Goal: Task Accomplishment & Management: Use online tool/utility

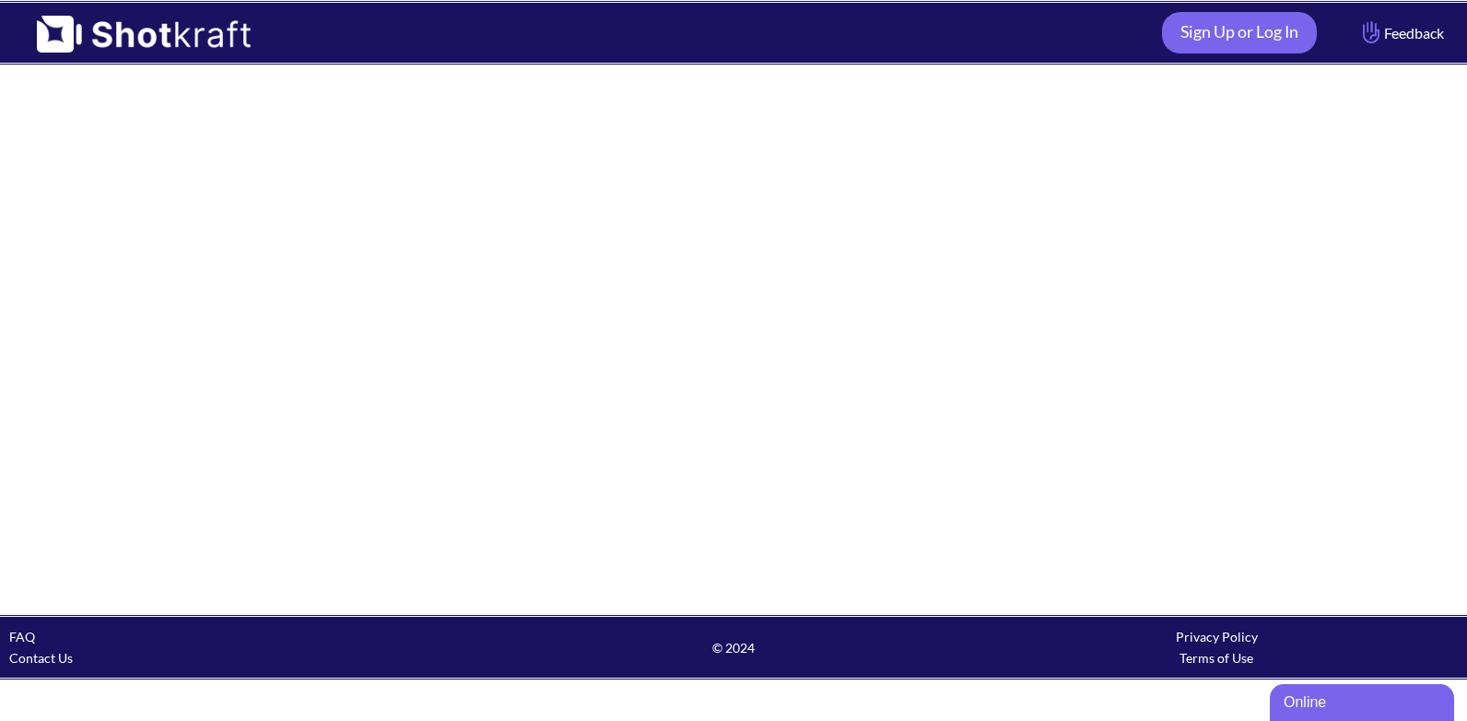
click at [15, 633] on link "FAQ" at bounding box center [22, 637] width 26 height 16
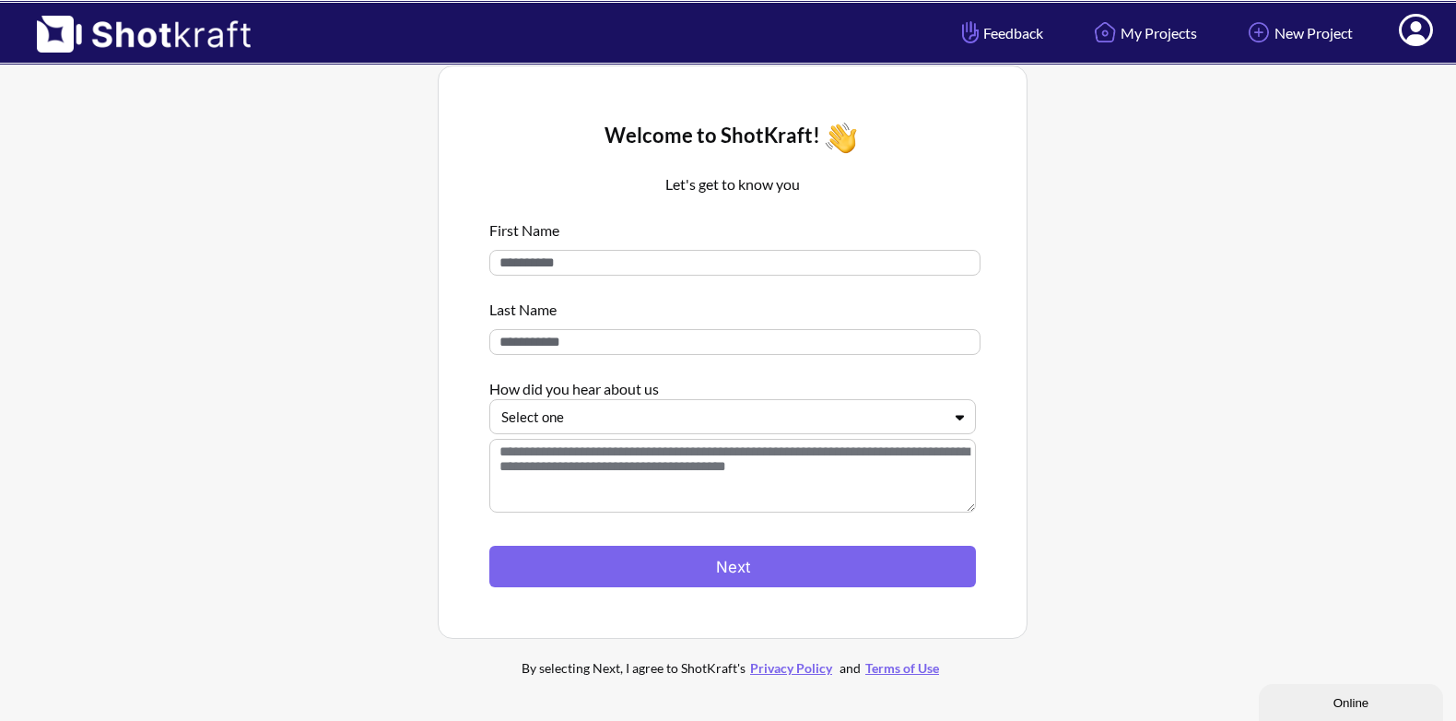
click at [547, 255] on input at bounding box center [734, 263] width 491 height 26
type input "********"
drag, startPoint x: 568, startPoint y: 341, endPoint x: 496, endPoint y: 351, distance: 72.6
click at [496, 351] on input at bounding box center [734, 342] width 491 height 26
type input "*****"
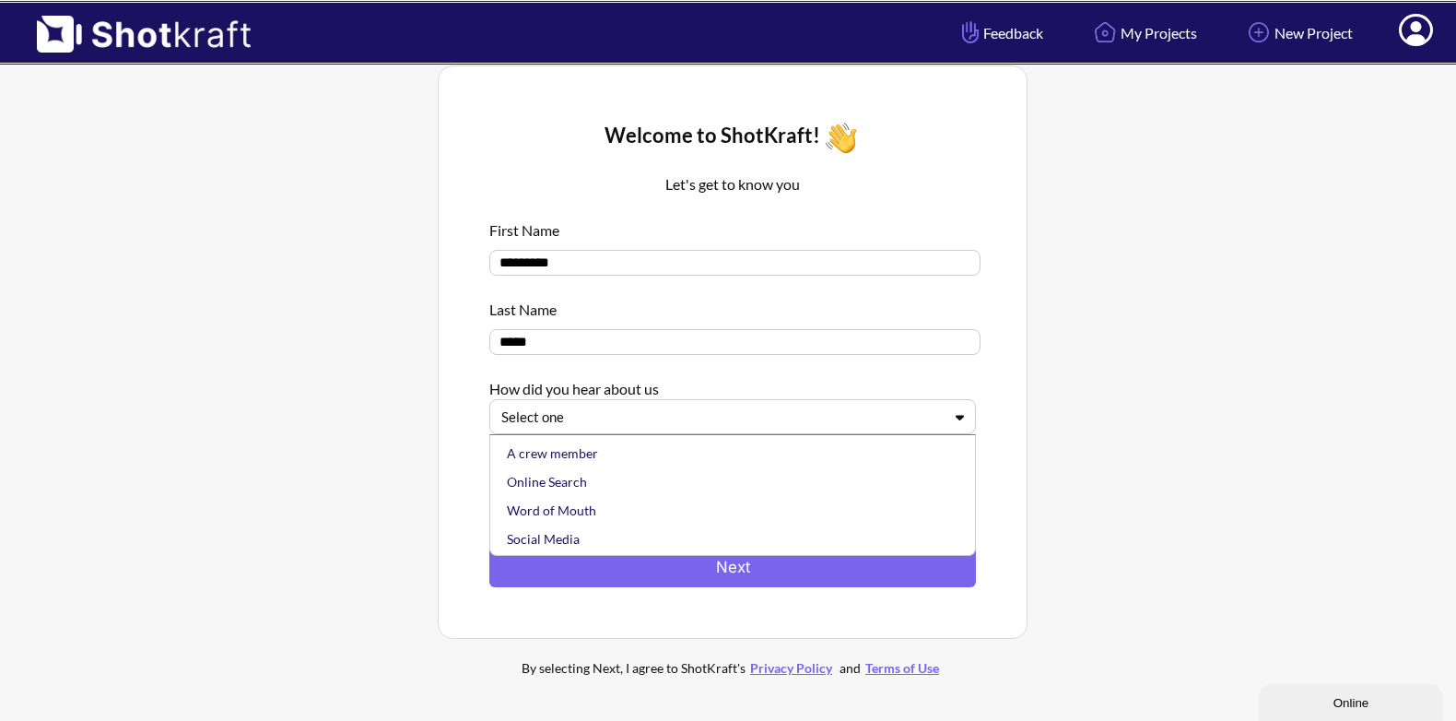
click at [960, 420] on icon at bounding box center [960, 418] width 8 height 6
click at [588, 483] on div "Online Search" at bounding box center [737, 481] width 468 height 29
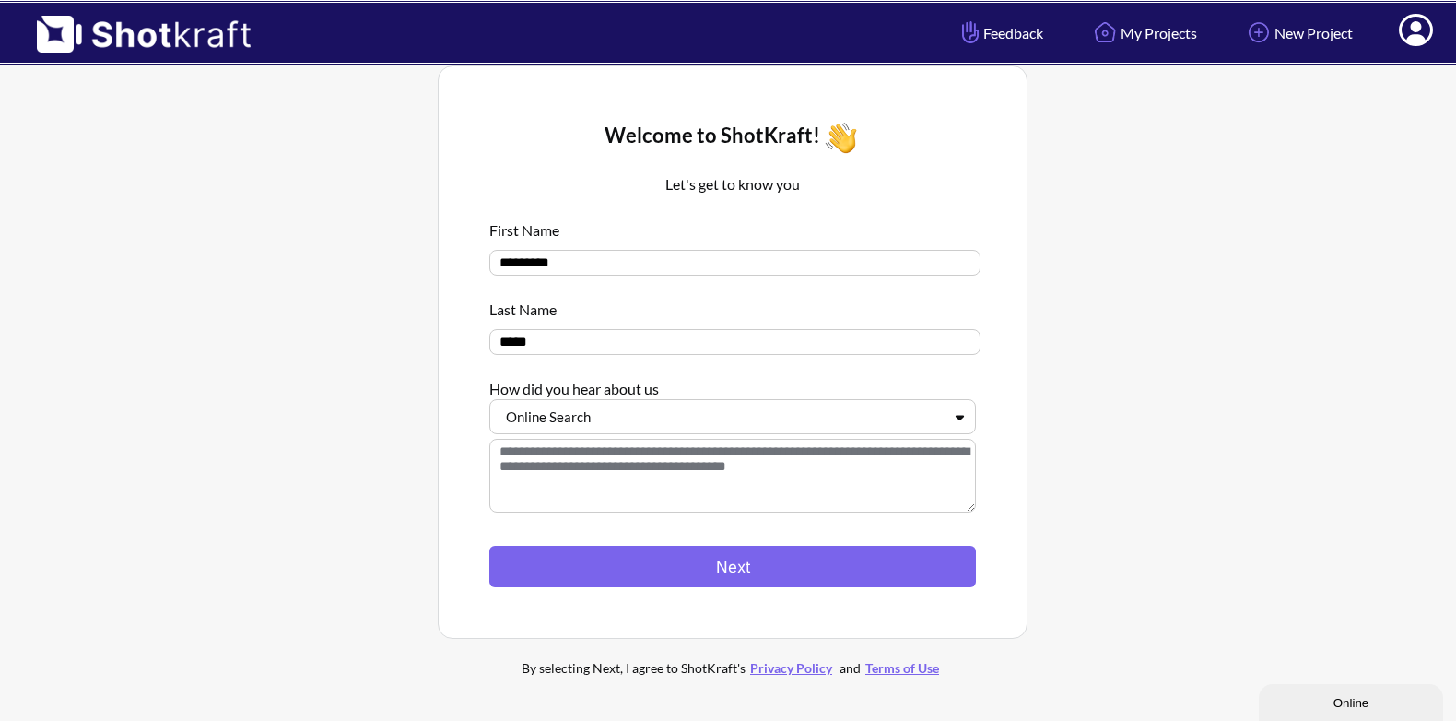
click at [527, 468] on textarea at bounding box center [732, 476] width 487 height 74
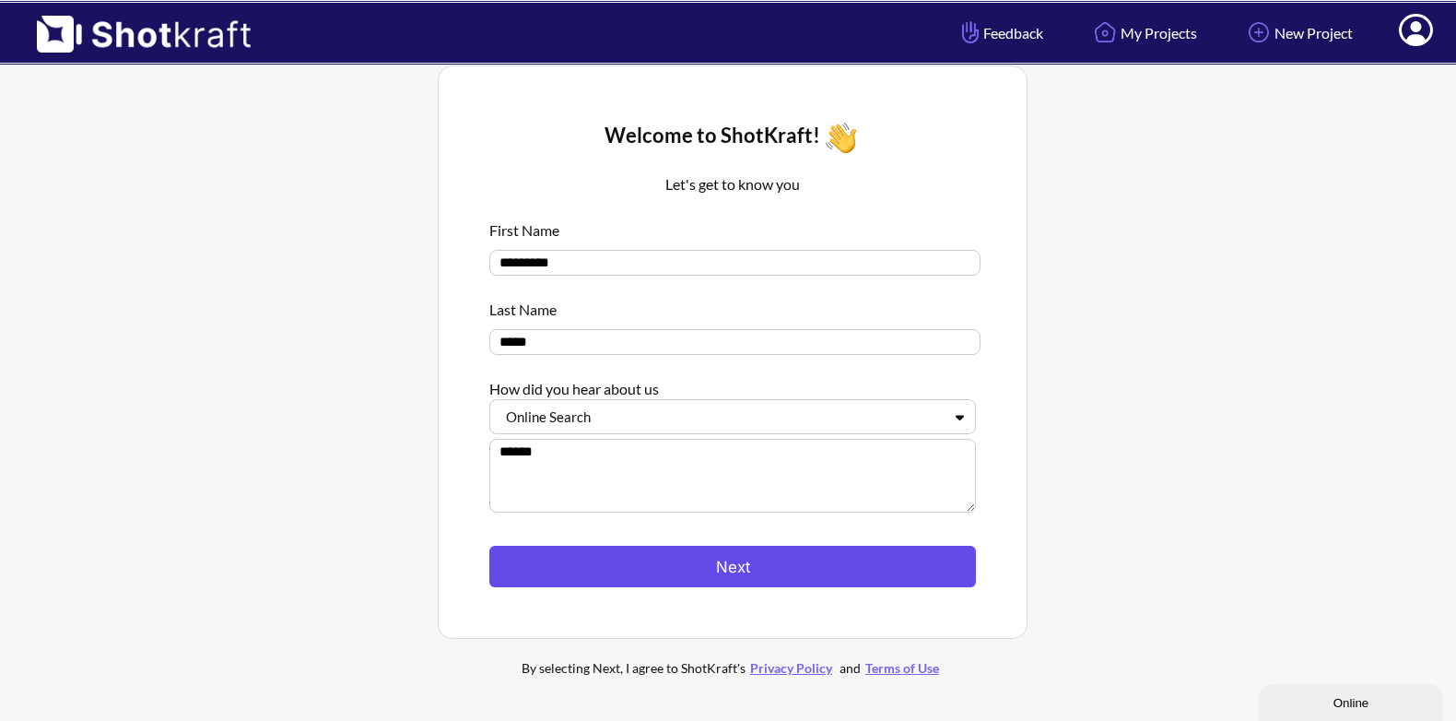
type textarea "******"
click at [739, 562] on button "Next" at bounding box center [732, 566] width 487 height 41
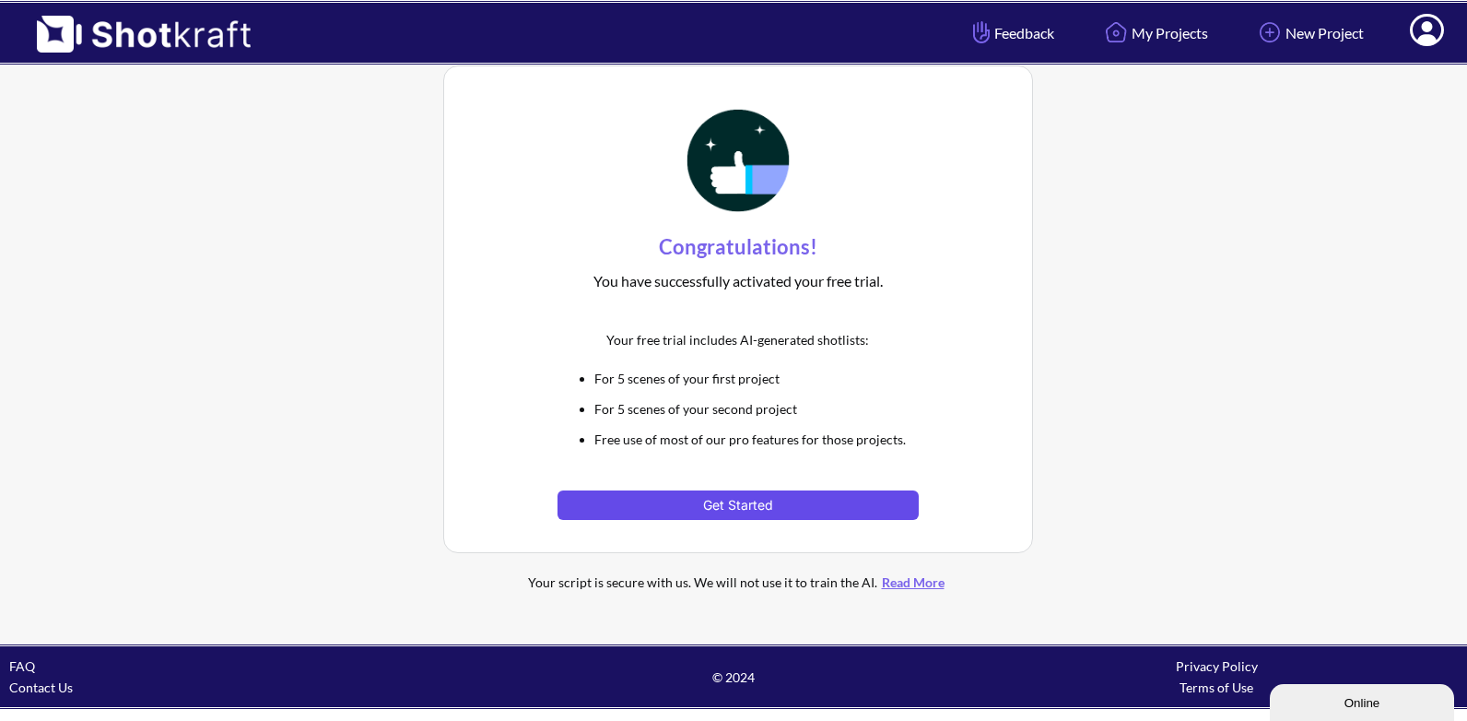
click at [734, 502] on button "Get Started" at bounding box center [738, 504] width 360 height 29
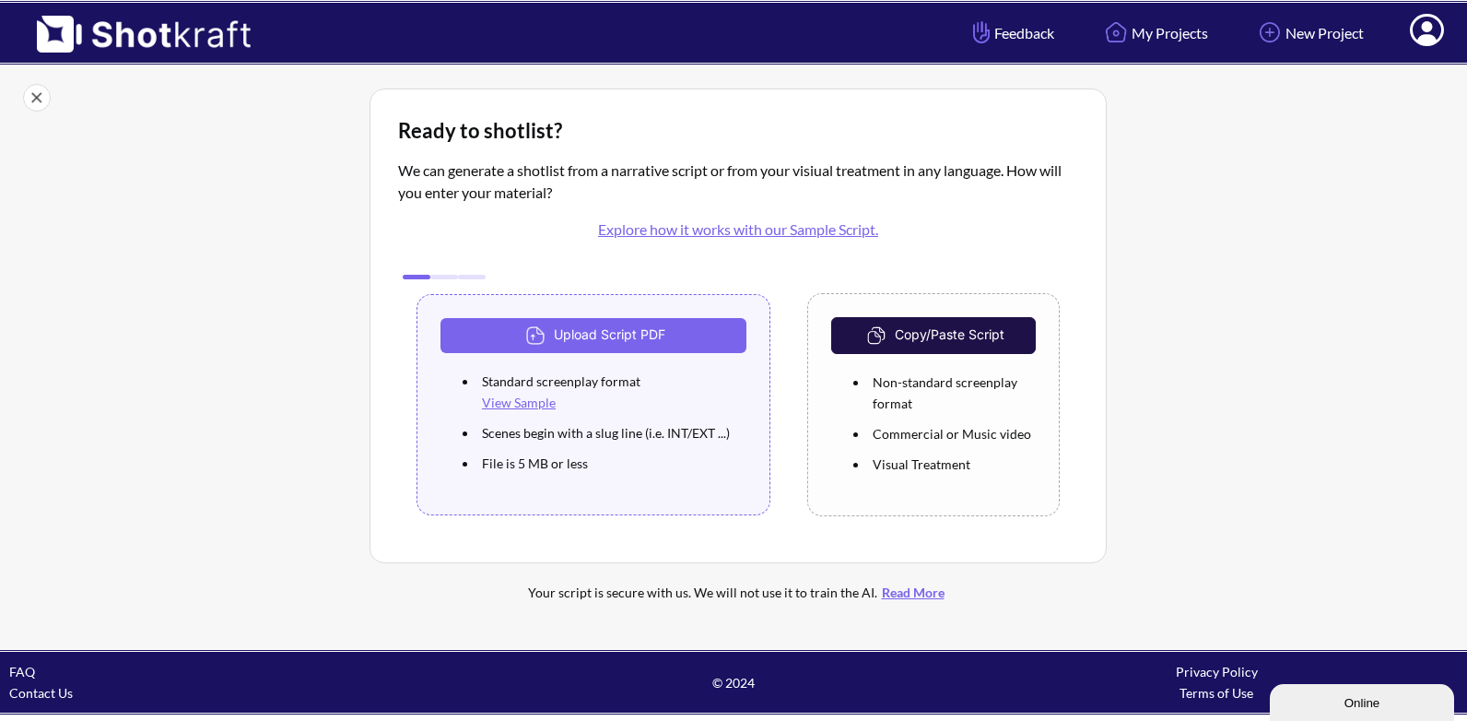
click at [715, 231] on link "Explore how it works with our Sample Script." at bounding box center [738, 229] width 280 height 18
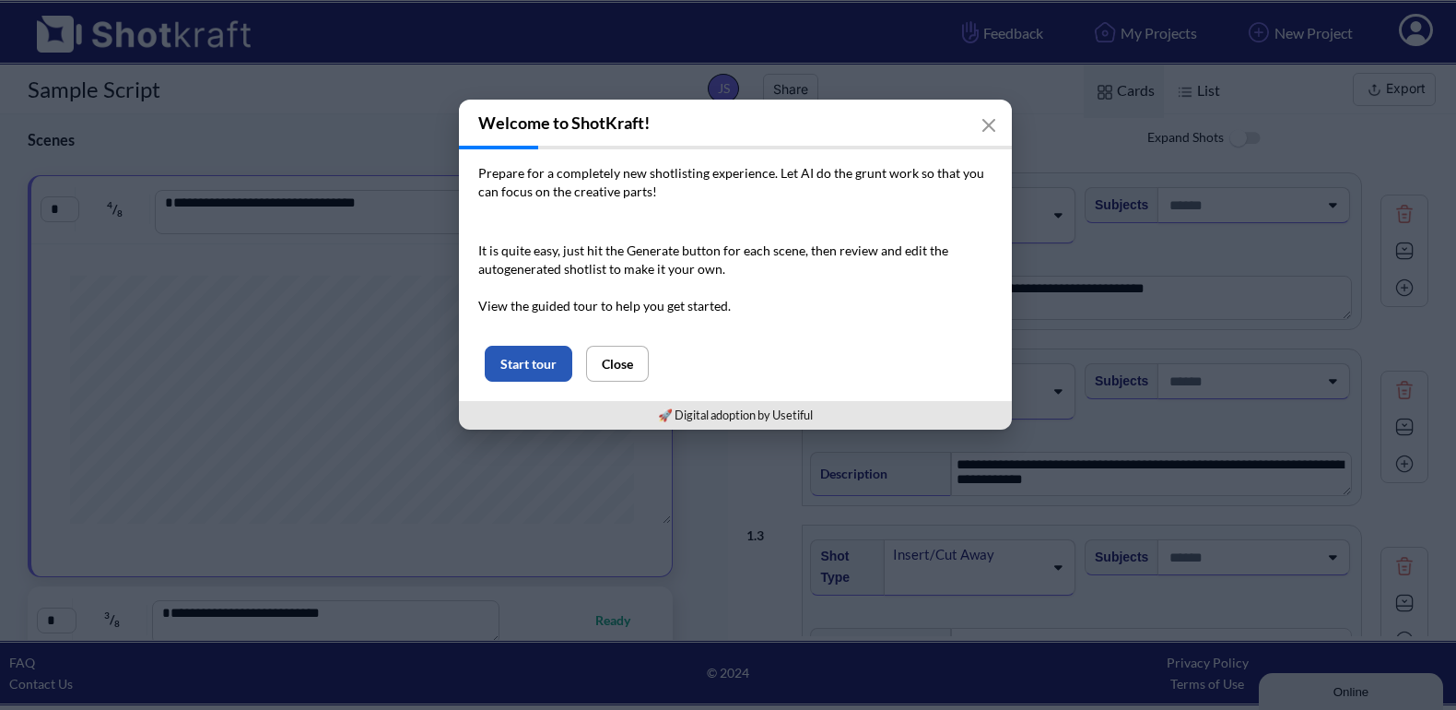
click at [532, 364] on button "Start tour" at bounding box center [529, 364] width 88 height 36
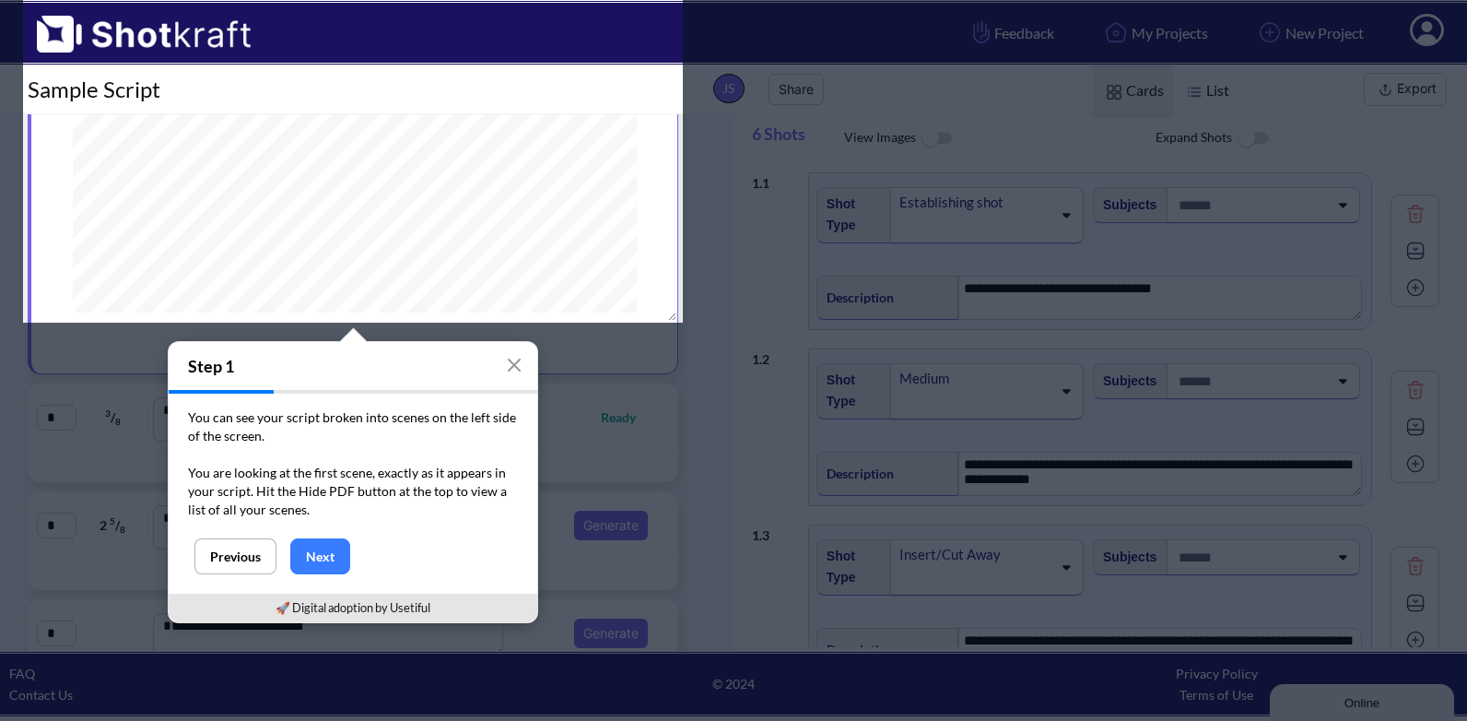
scroll to position [263, 0]
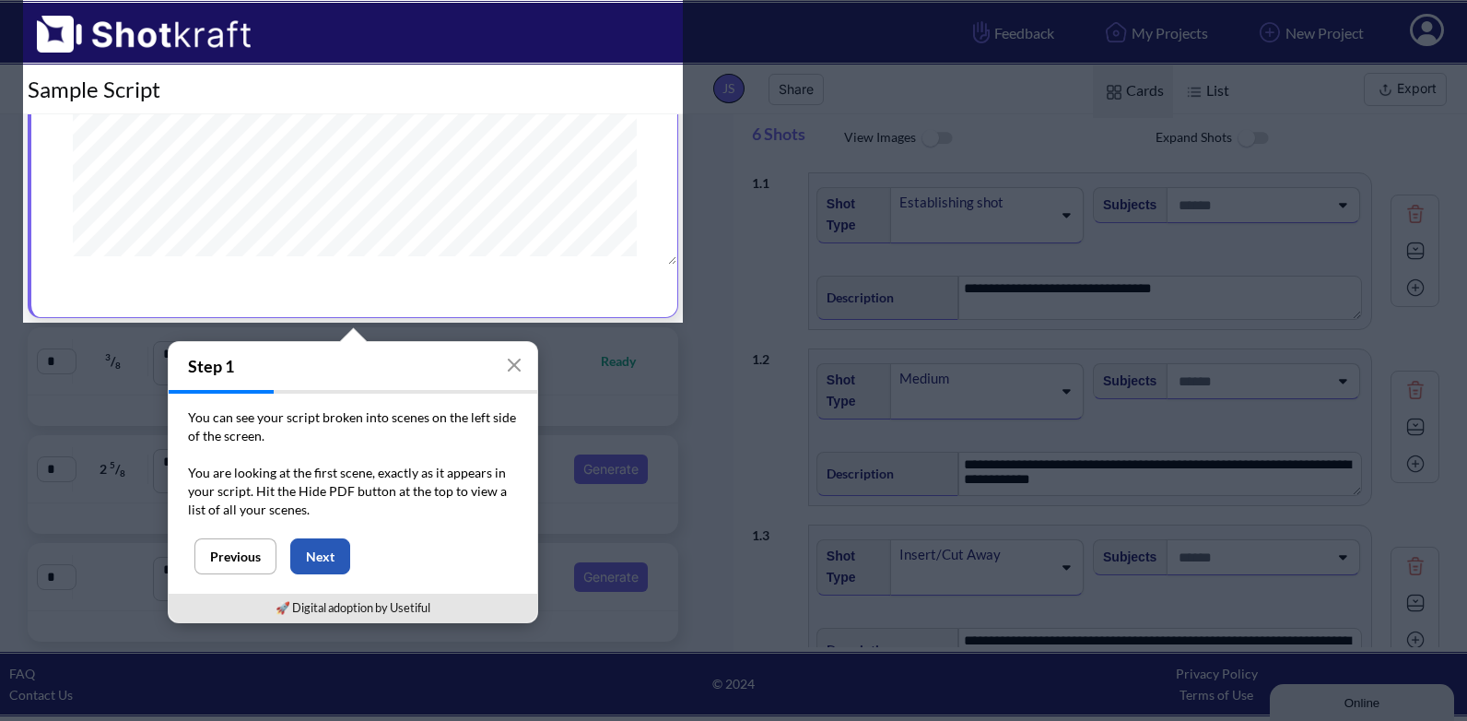
click at [331, 545] on button "Next" at bounding box center [320, 556] width 60 height 36
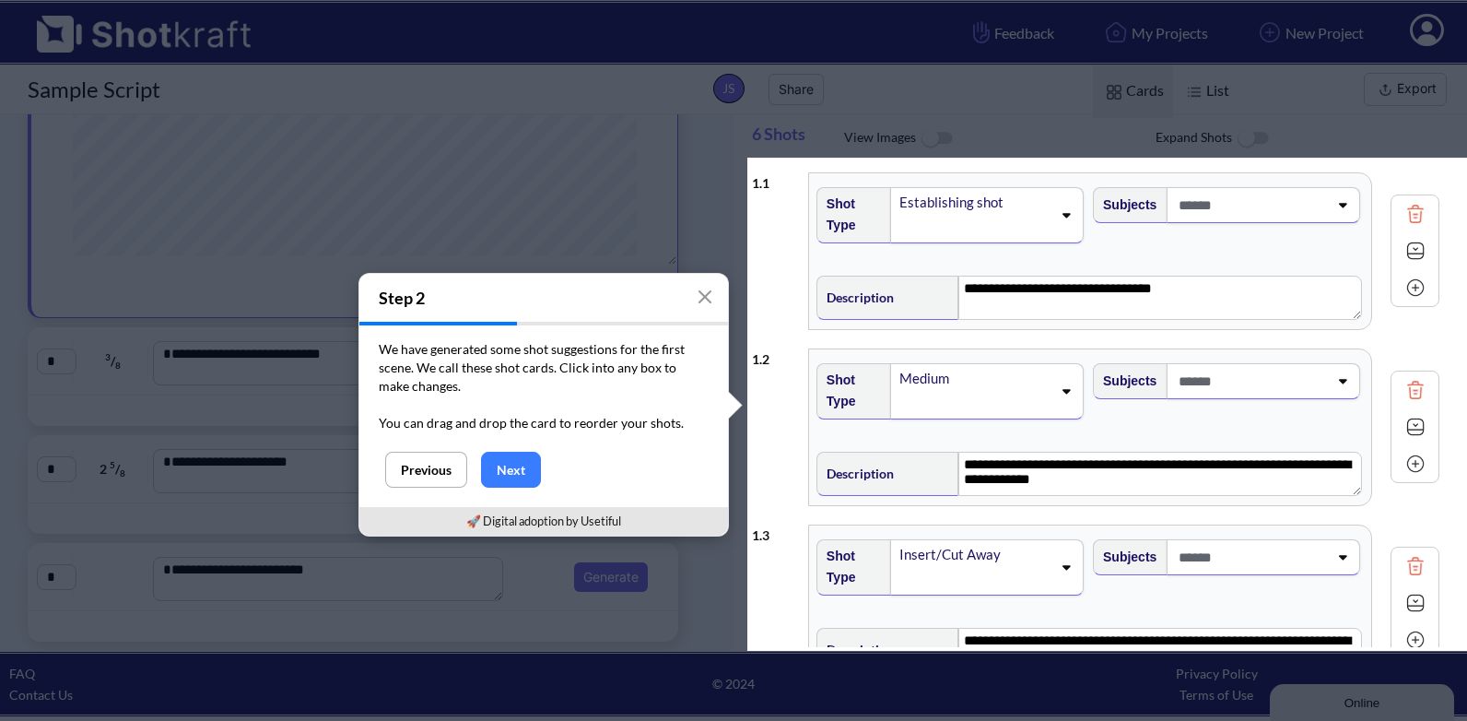
click at [508, 464] on button "Next" at bounding box center [511, 470] width 60 height 36
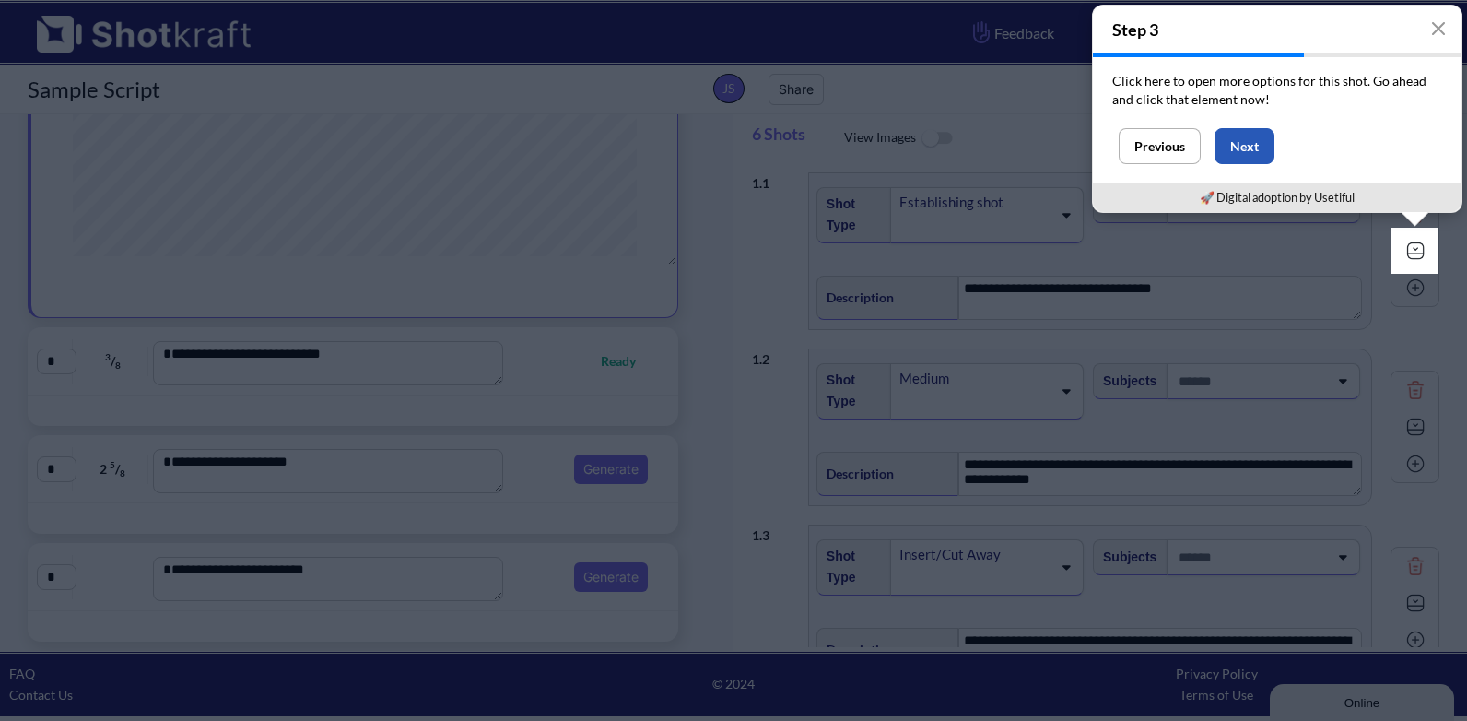
click at [1249, 141] on button "Next" at bounding box center [1245, 146] width 60 height 36
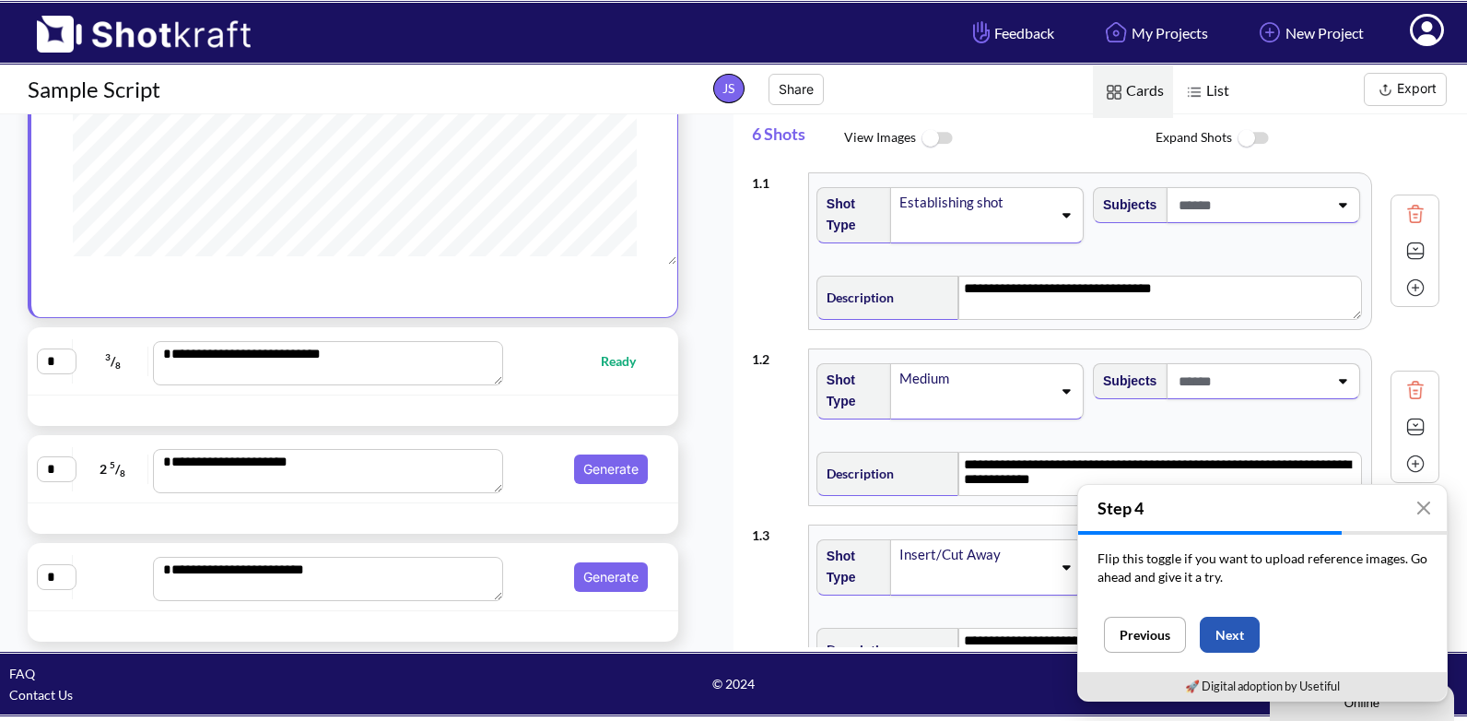
click at [1233, 628] on button "Next" at bounding box center [1230, 635] width 60 height 36
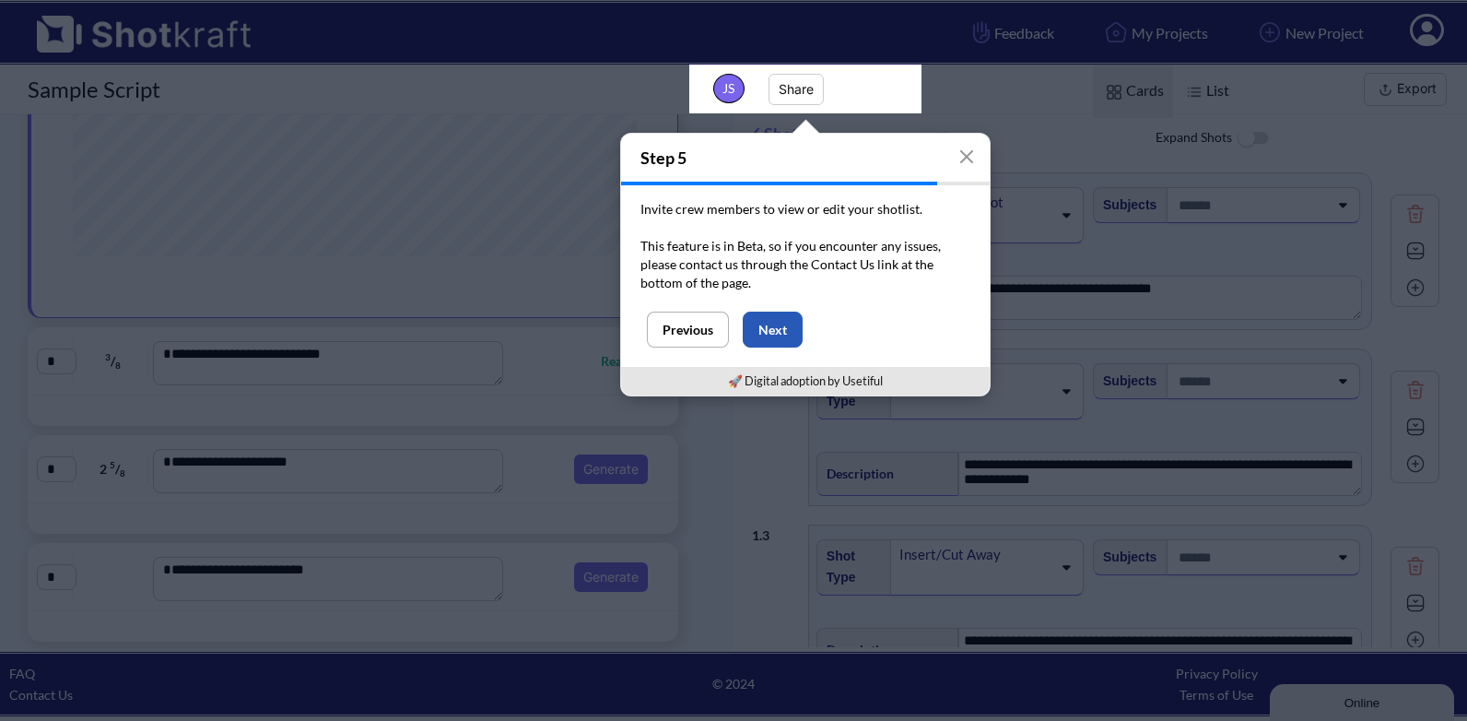
click at [765, 320] on button "Next" at bounding box center [773, 330] width 60 height 36
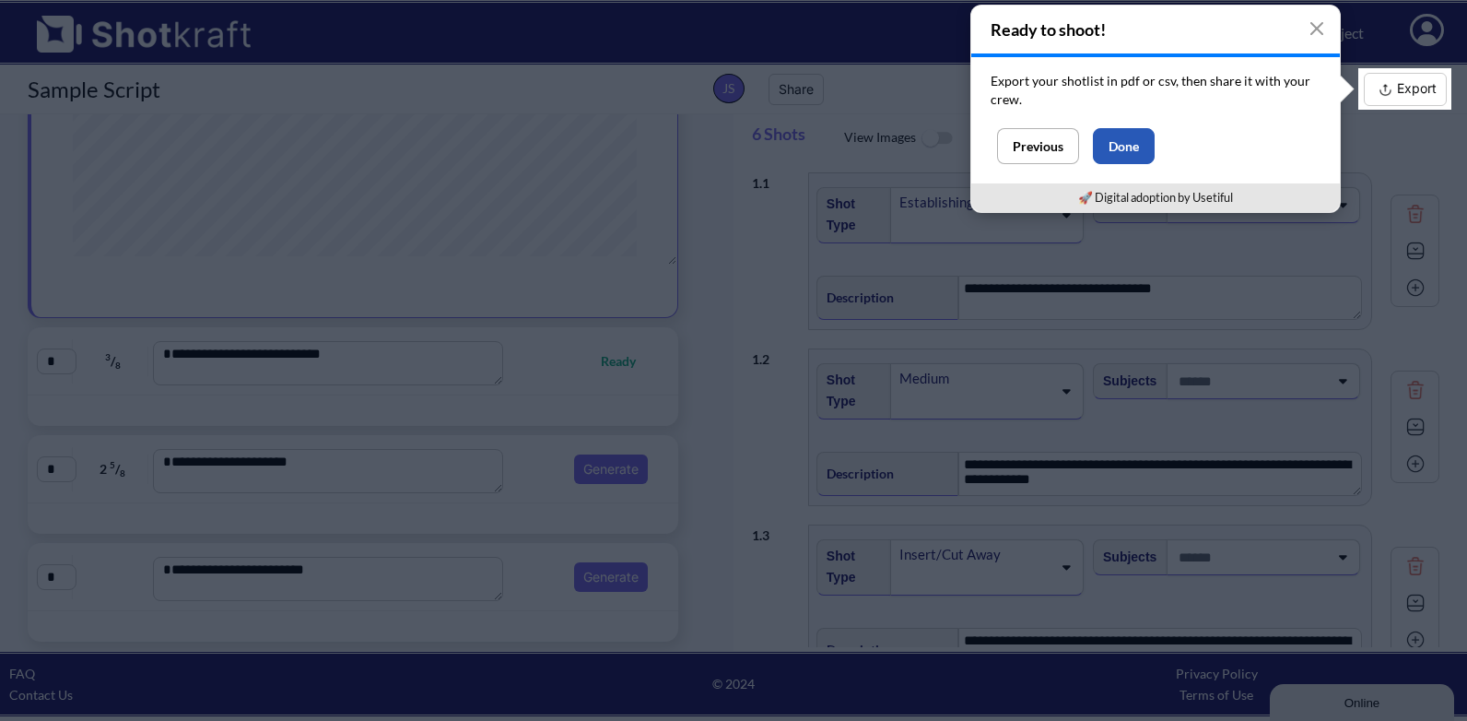
click at [1132, 143] on button "Done" at bounding box center [1124, 146] width 62 height 36
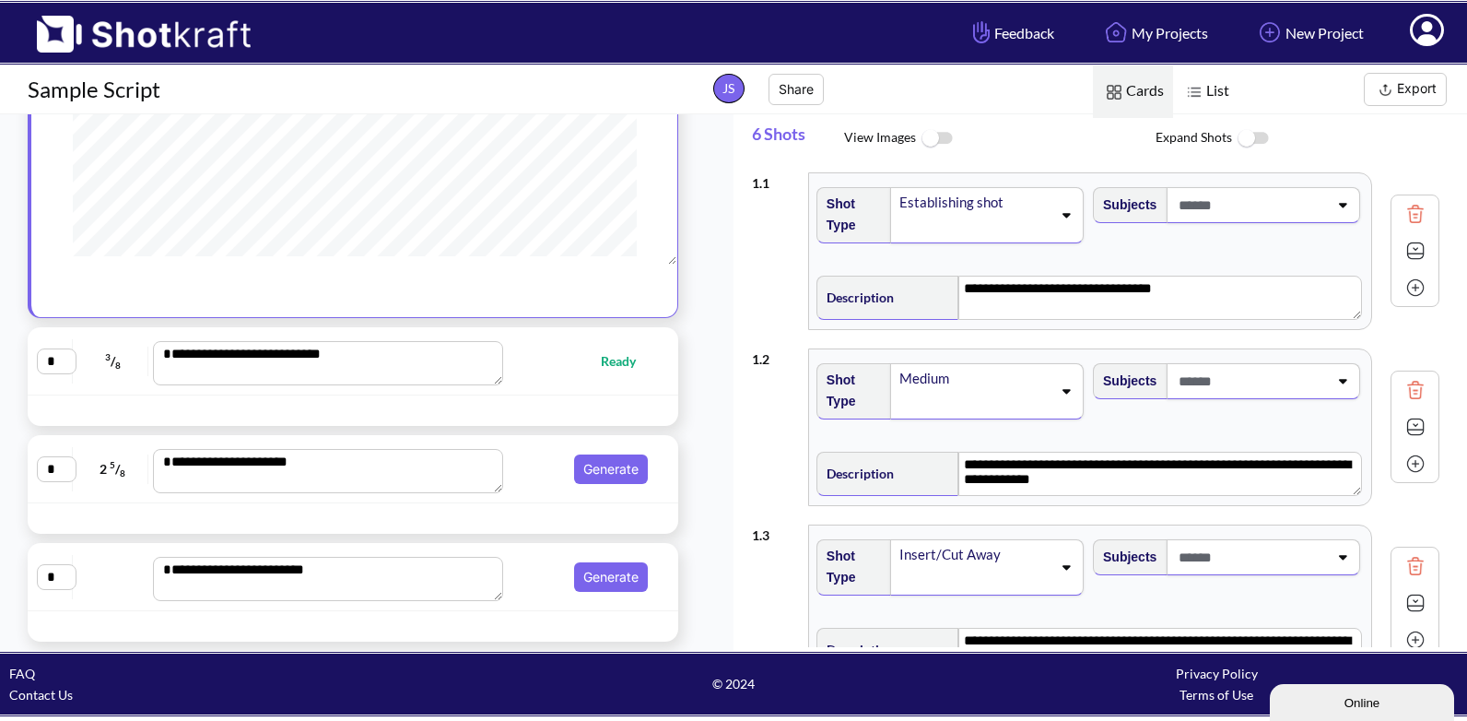
click at [928, 134] on img at bounding box center [936, 139] width 41 height 40
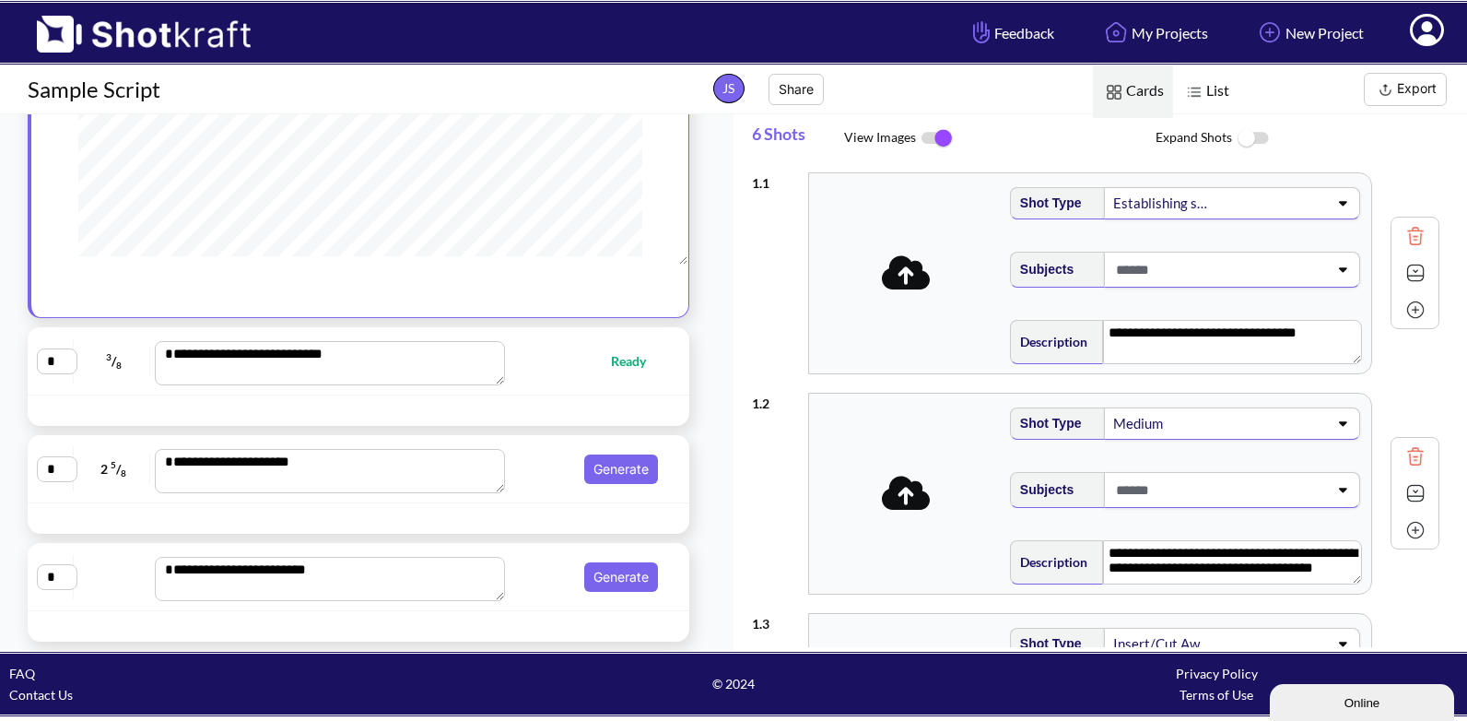
click at [338, 353] on textarea "**********" at bounding box center [330, 363] width 350 height 44
type textarea "**********"
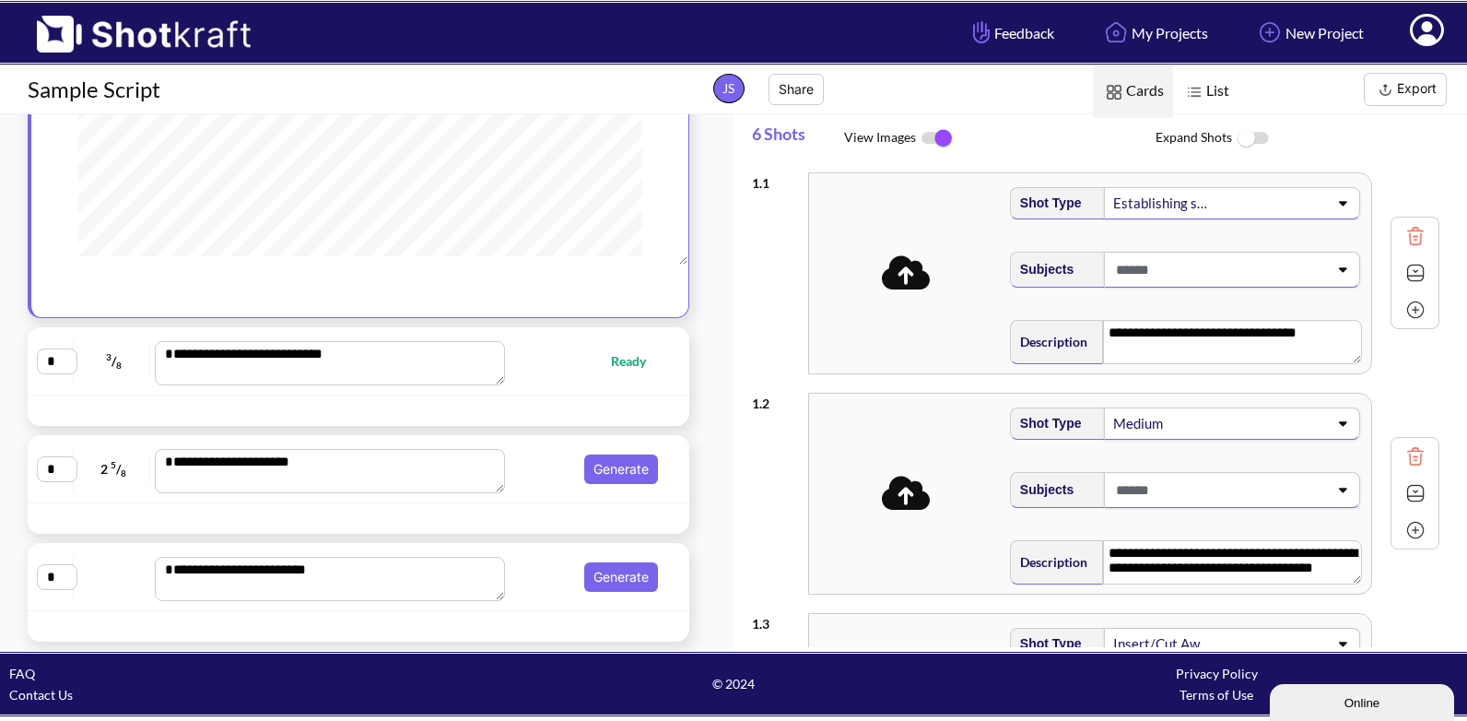
type textarea "**********"
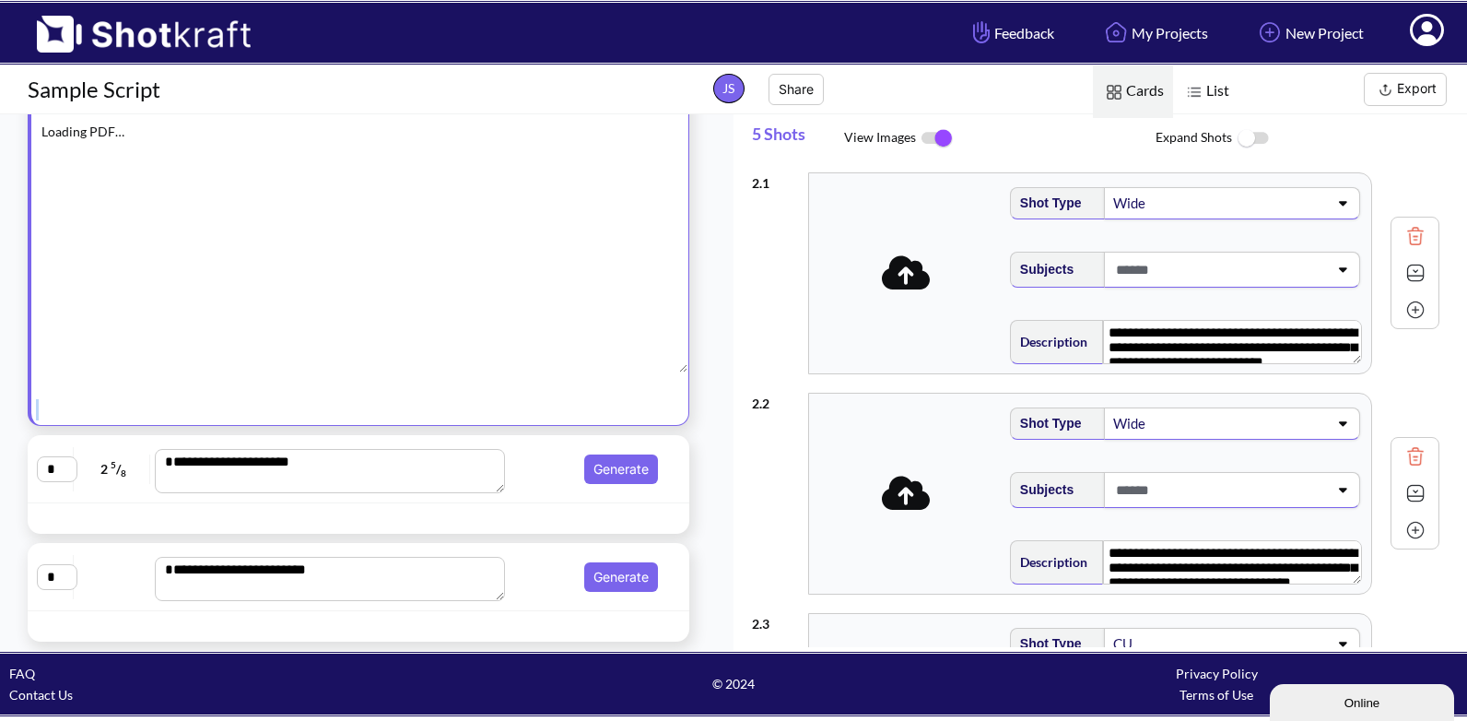
scroll to position [0, 0]
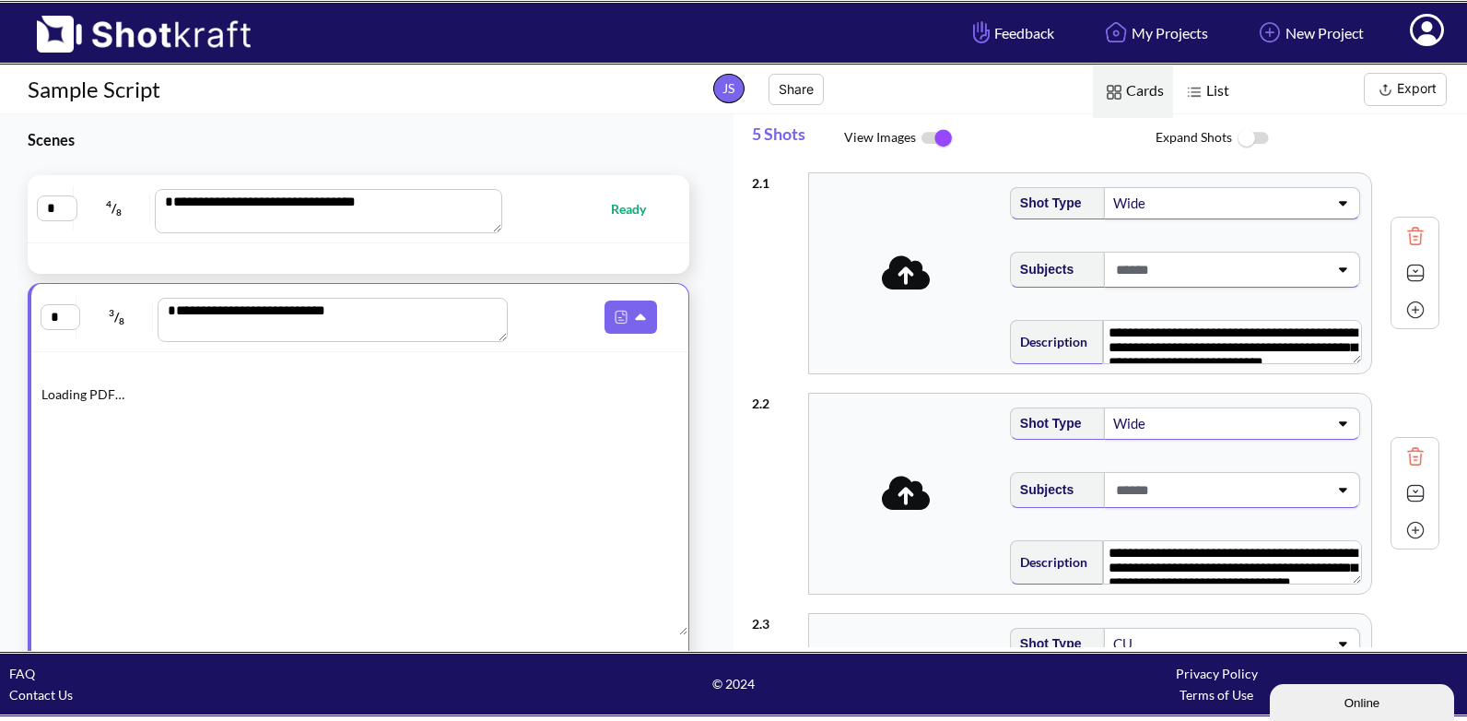
click at [338, 353] on div "**********" at bounding box center [359, 486] width 662 height 406
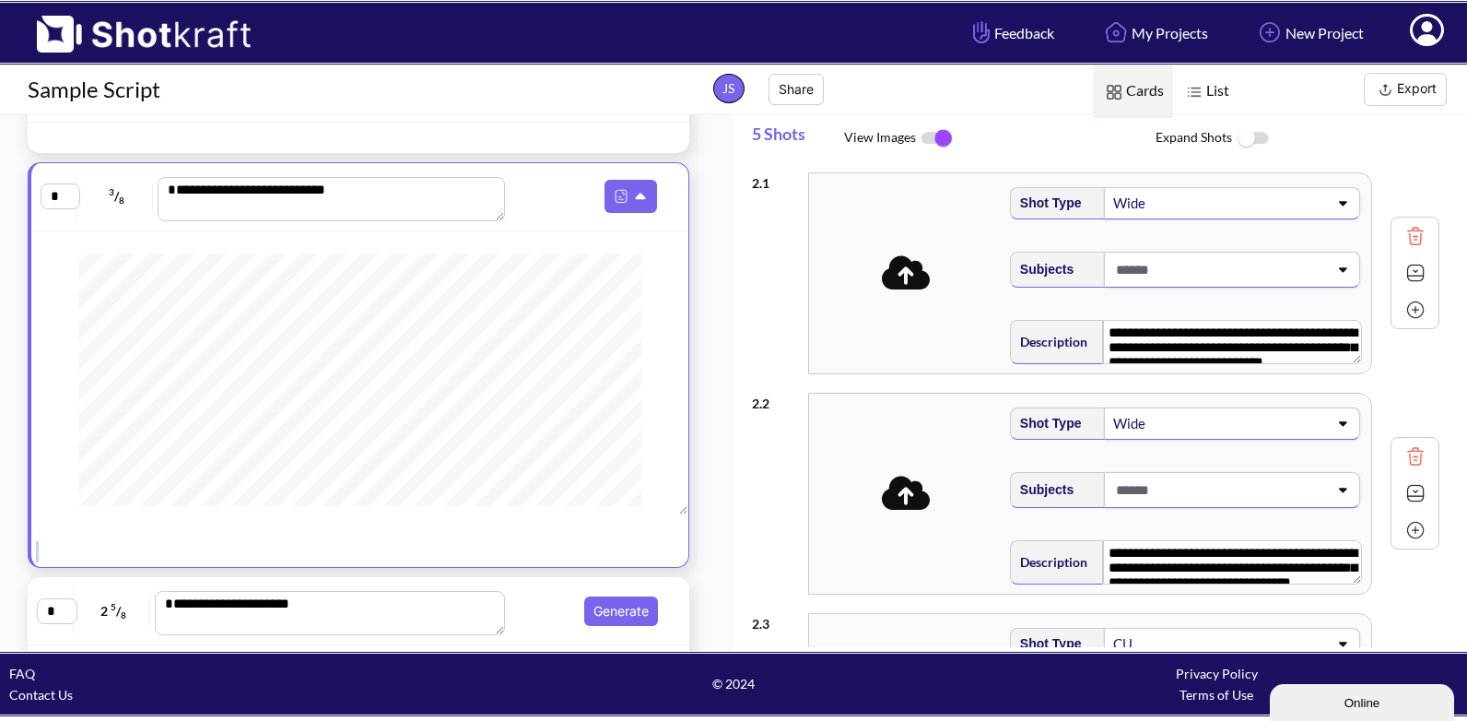
scroll to position [263, 0]
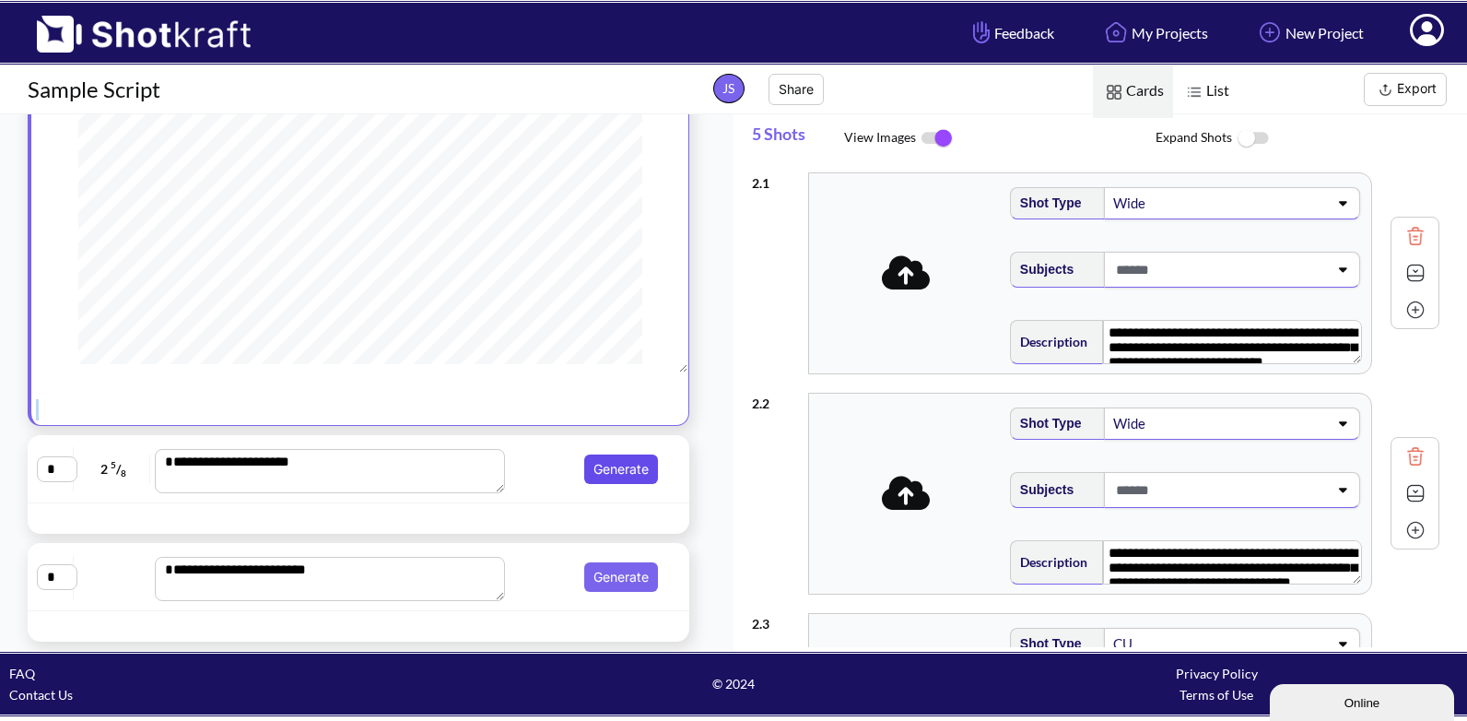
click at [603, 463] on button "Generate" at bounding box center [621, 468] width 74 height 29
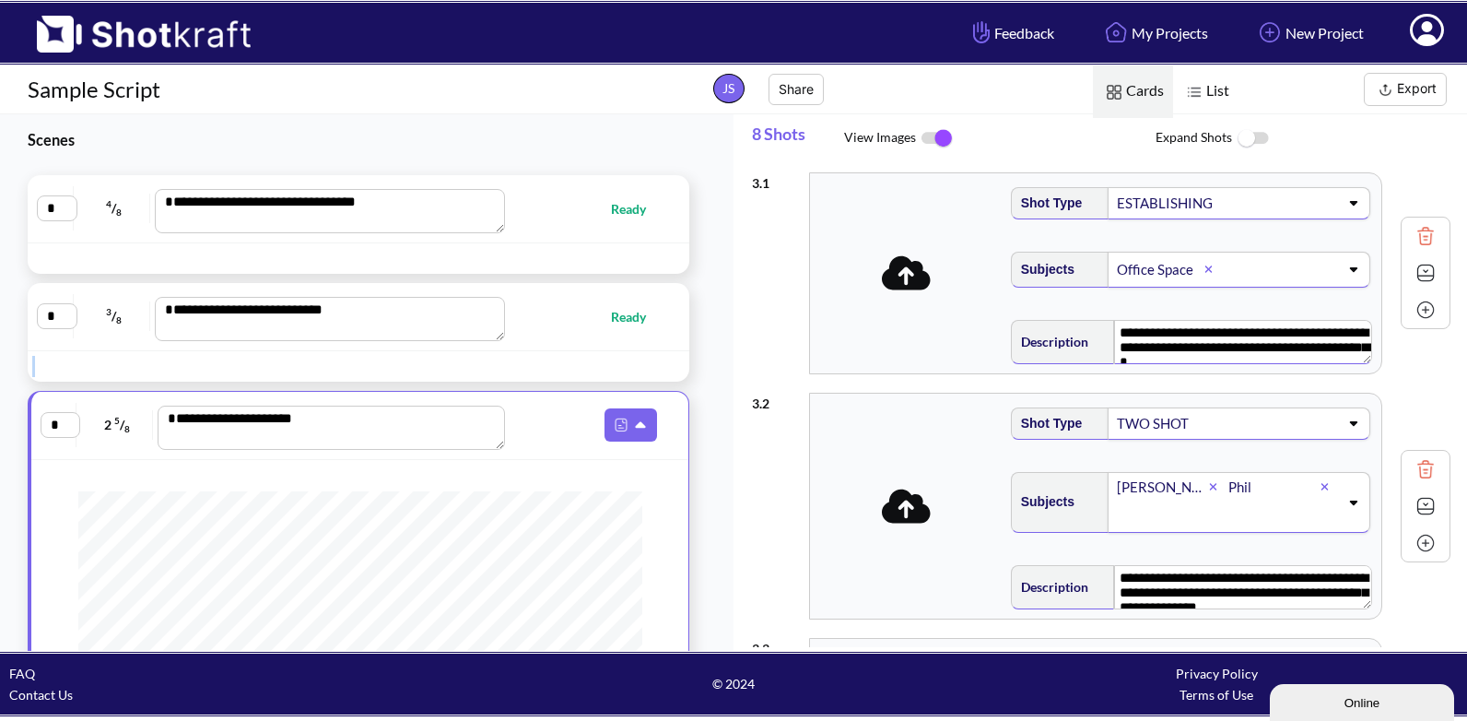
scroll to position [17, 0]
click at [1345, 419] on icon at bounding box center [1353, 423] width 25 height 13
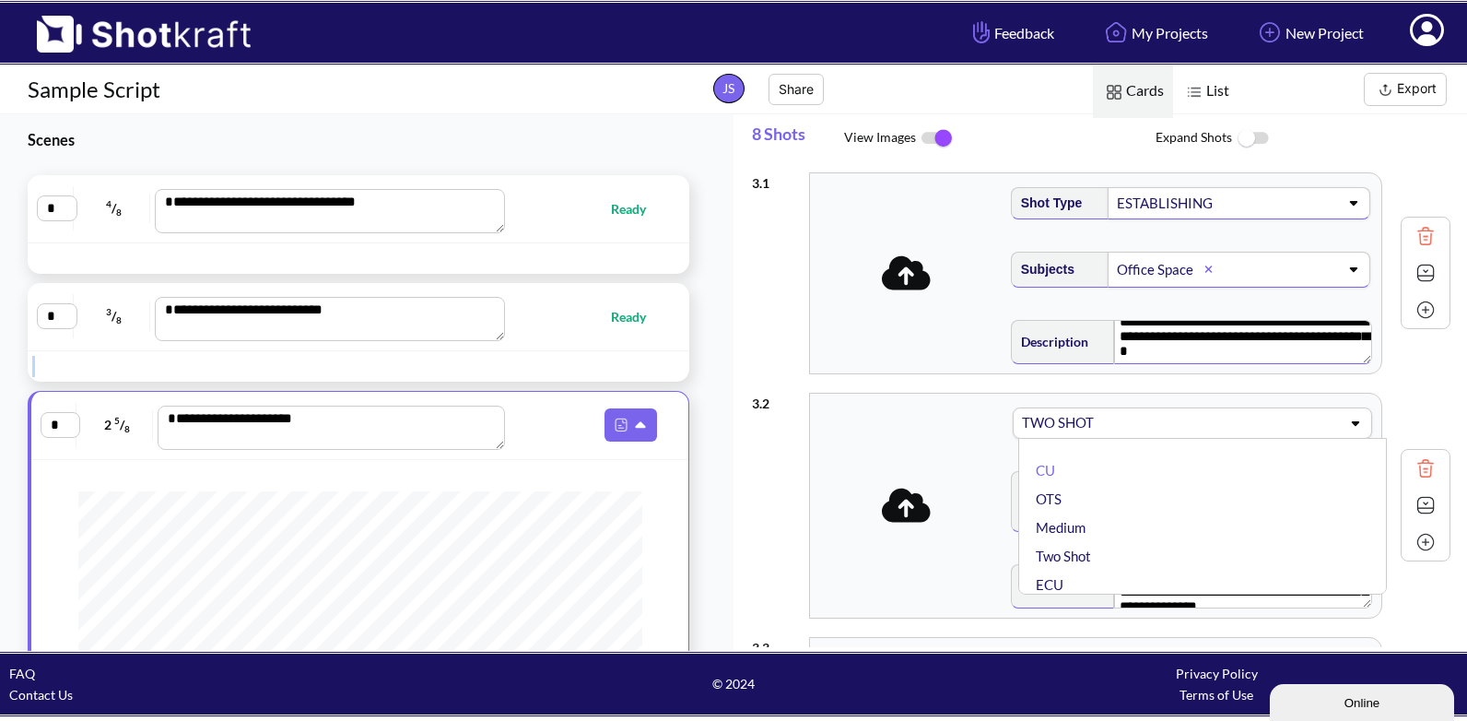
click at [1343, 419] on icon at bounding box center [1355, 423] width 25 height 13
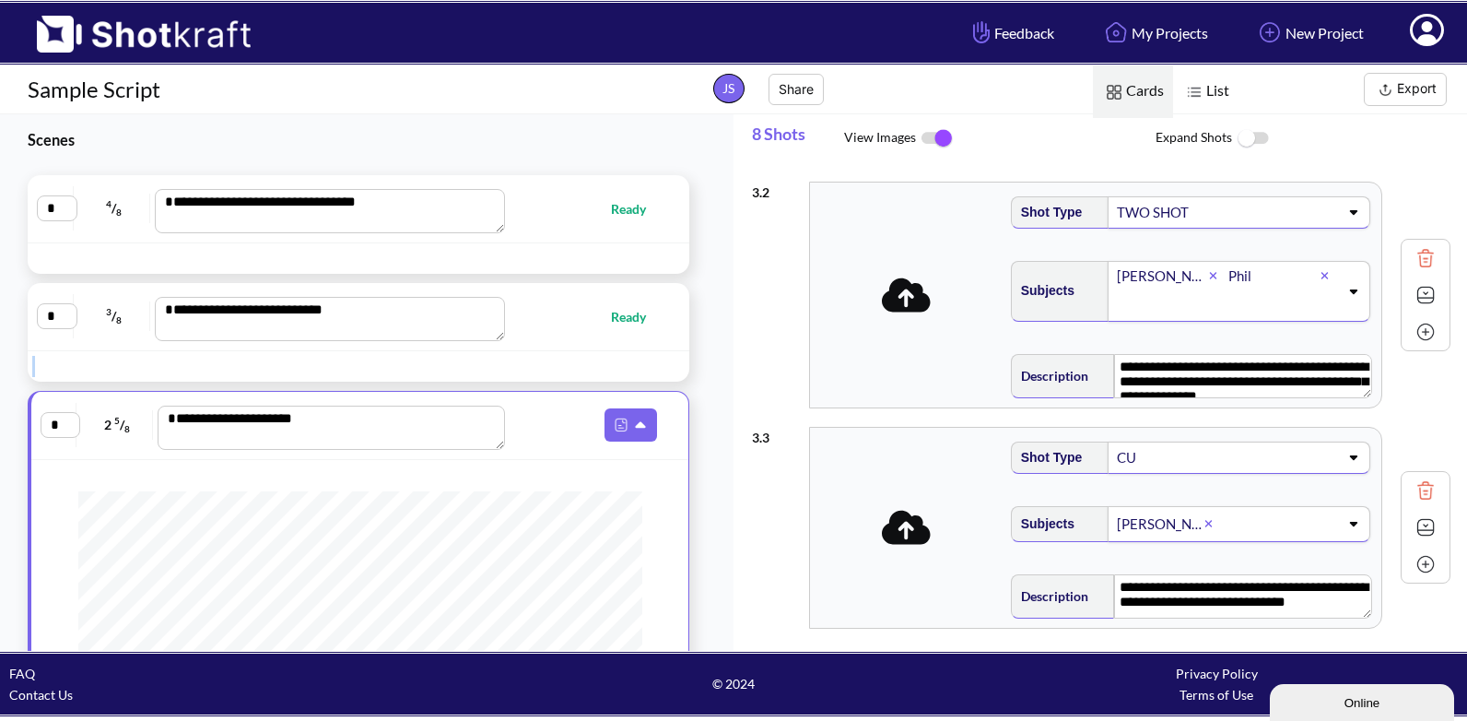
scroll to position [0, 0]
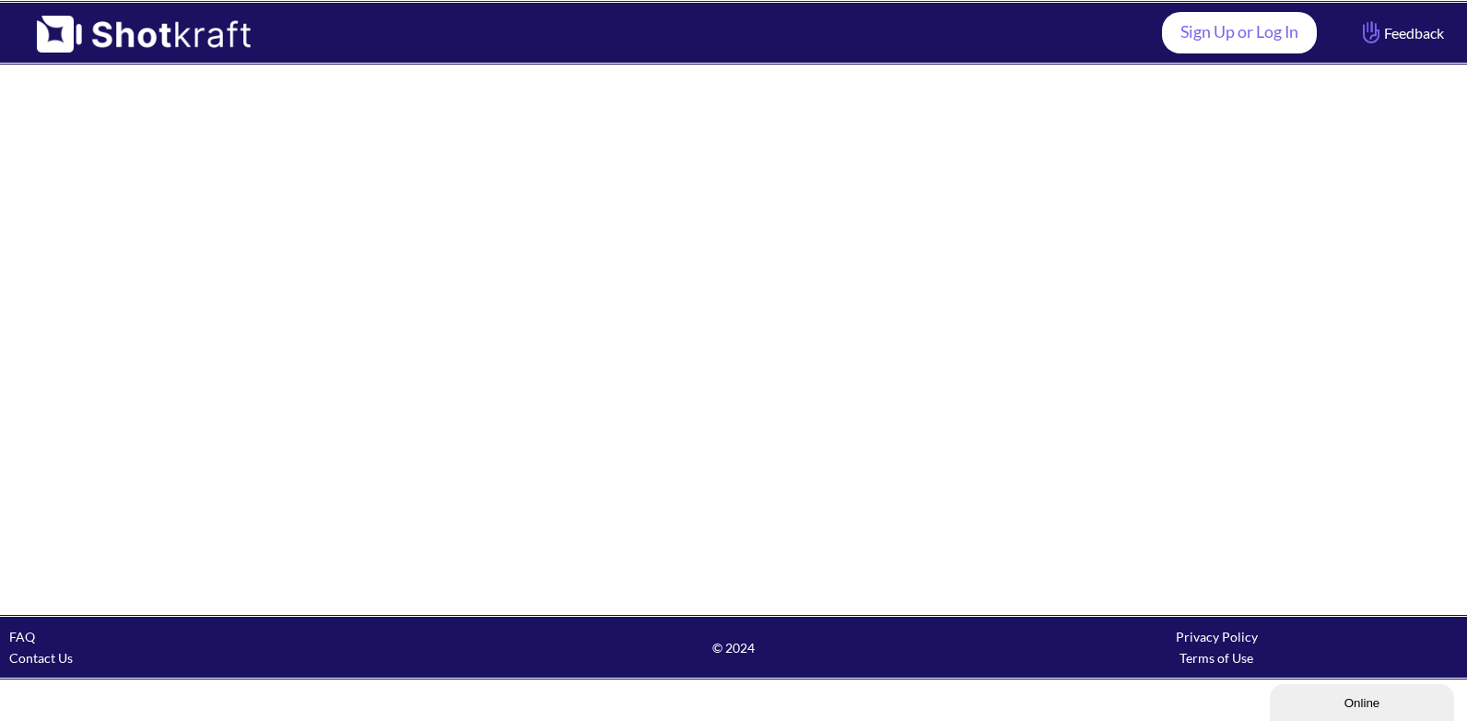
click at [1224, 39] on link "Sign Up or Log In" at bounding box center [1239, 32] width 155 height 41
click at [1244, 31] on link "Sign Up or Log In" at bounding box center [1239, 32] width 155 height 41
drag, startPoint x: 465, startPoint y: 102, endPoint x: 488, endPoint y: 103, distance: 23.1
click at [465, 102] on div at bounding box center [733, 339] width 1467 height 548
click at [1221, 30] on link "Sign Up or Log In" at bounding box center [1239, 32] width 155 height 41
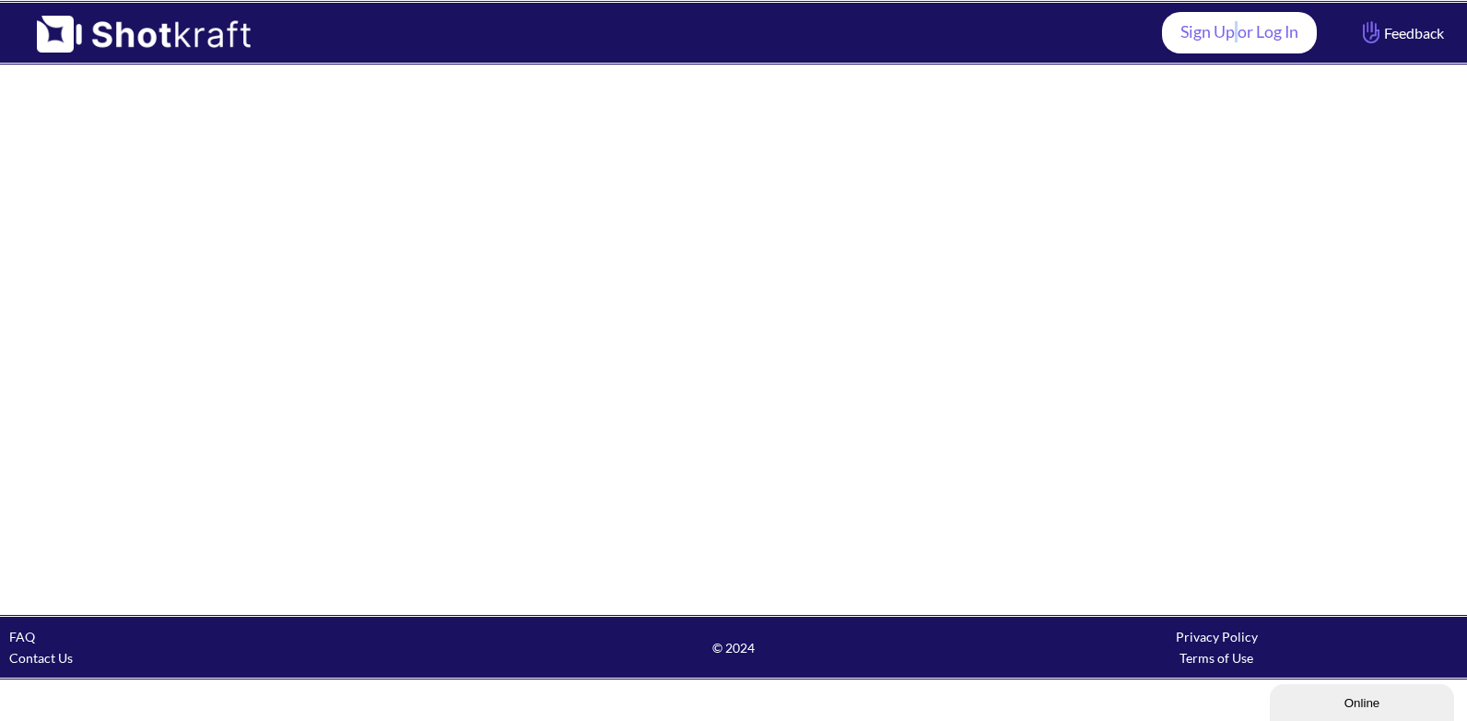
click at [1221, 30] on link "Sign Up or Log In" at bounding box center [1239, 32] width 155 height 41
click at [1079, 161] on div at bounding box center [733, 339] width 1467 height 548
click at [1198, 33] on link "Sign Up or Log In" at bounding box center [1239, 32] width 155 height 41
click at [1231, 34] on link "Sign Up or Log In" at bounding box center [1239, 32] width 155 height 41
click at [1207, 29] on link "Sign Up or Log In" at bounding box center [1239, 32] width 155 height 41
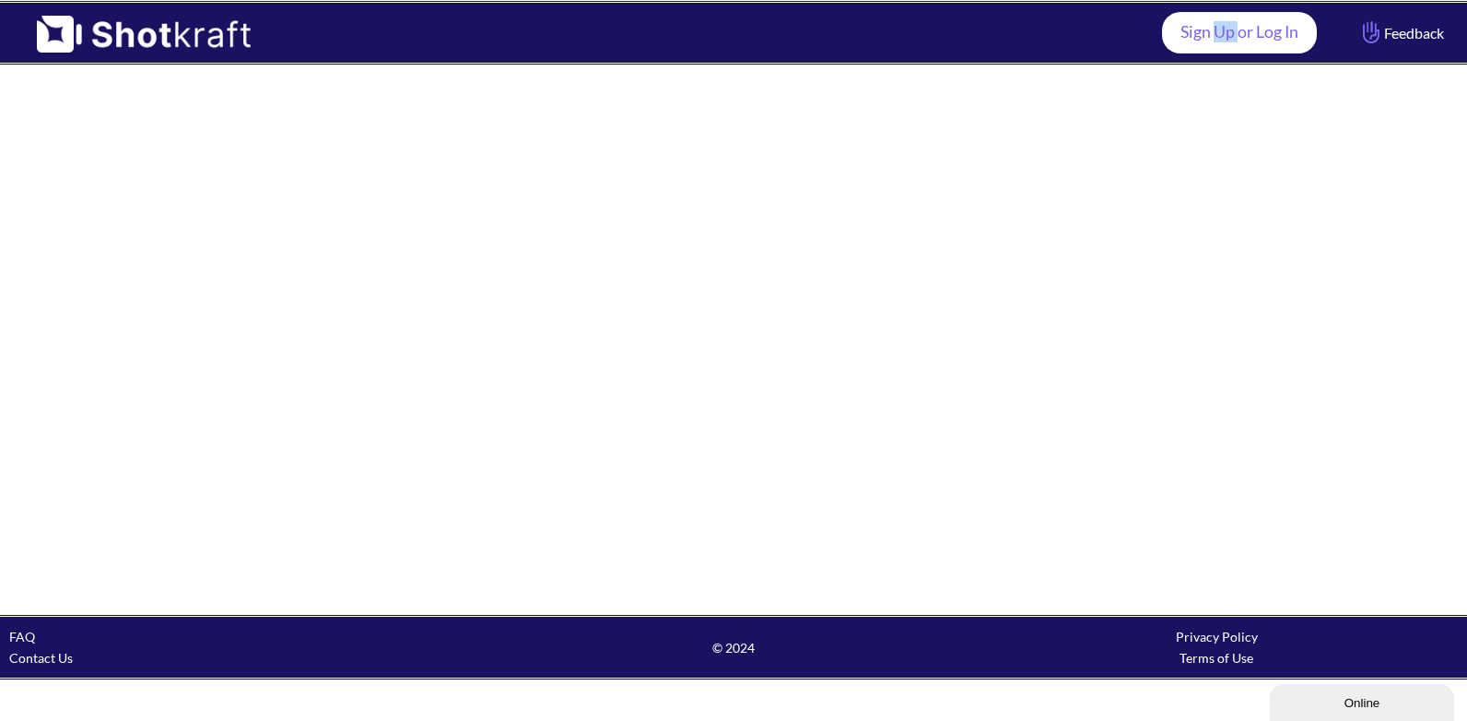
click at [1206, 29] on link "Sign Up or Log In" at bounding box center [1239, 32] width 155 height 41
drag, startPoint x: 1206, startPoint y: 29, endPoint x: 1141, endPoint y: 128, distance: 118.6
click at [1141, 128] on div at bounding box center [733, 339] width 1467 height 548
click at [1178, 29] on link "Sign Up or Log In" at bounding box center [1239, 32] width 155 height 41
click at [620, 146] on div at bounding box center [733, 339] width 1467 height 548
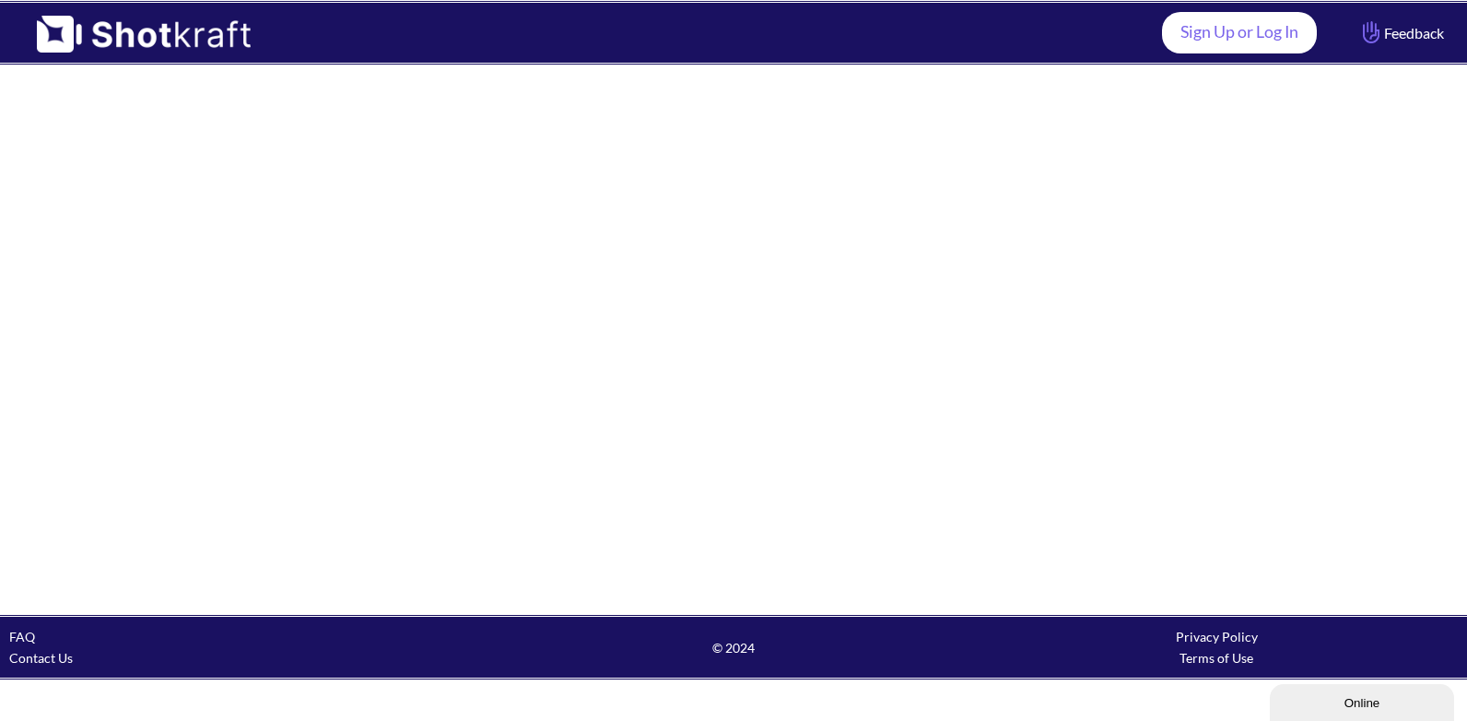
click at [1244, 33] on link "Sign Up or Log In" at bounding box center [1239, 32] width 155 height 41
click at [1316, 702] on div "Online" at bounding box center [1362, 703] width 157 height 14
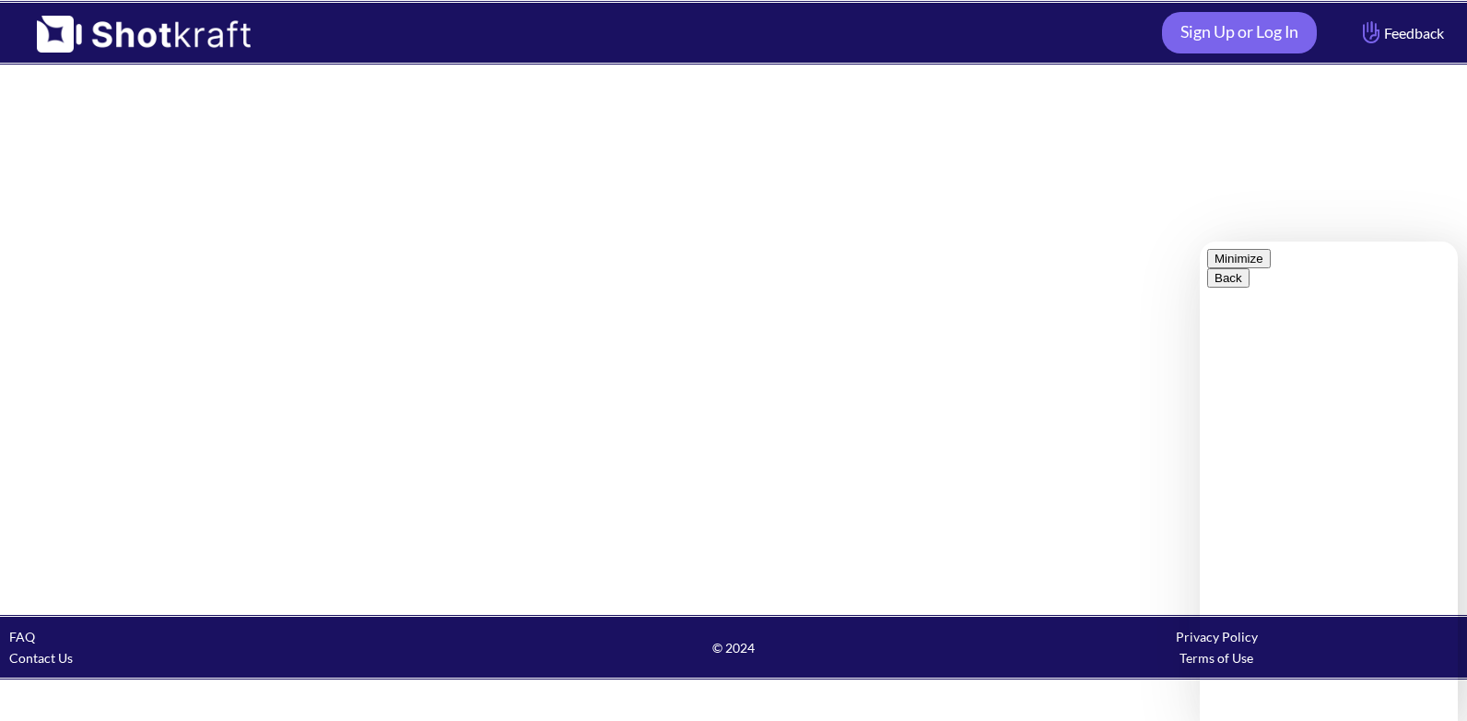
click at [1271, 264] on button "Minimize" at bounding box center [1239, 258] width 64 height 19
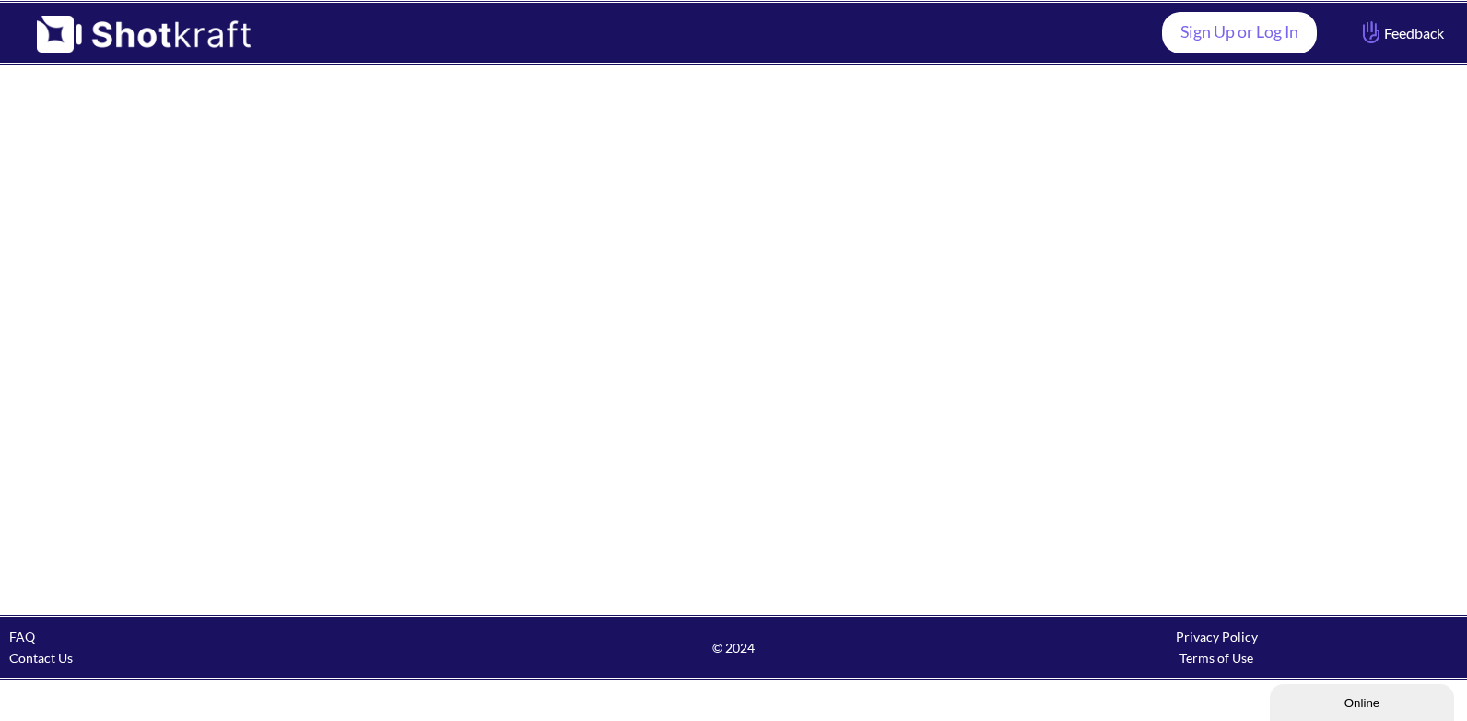
click at [1190, 25] on link "Sign Up or Log In" at bounding box center [1239, 32] width 155 height 41
drag, startPoint x: 1187, startPoint y: 29, endPoint x: 1127, endPoint y: 365, distance: 341.7
click at [1127, 365] on div at bounding box center [733, 339] width 1467 height 548
click at [1221, 38] on link "Sign Up or Log In" at bounding box center [1239, 32] width 155 height 41
click at [1221, 34] on link "Sign Up or Log In" at bounding box center [1239, 32] width 155 height 41
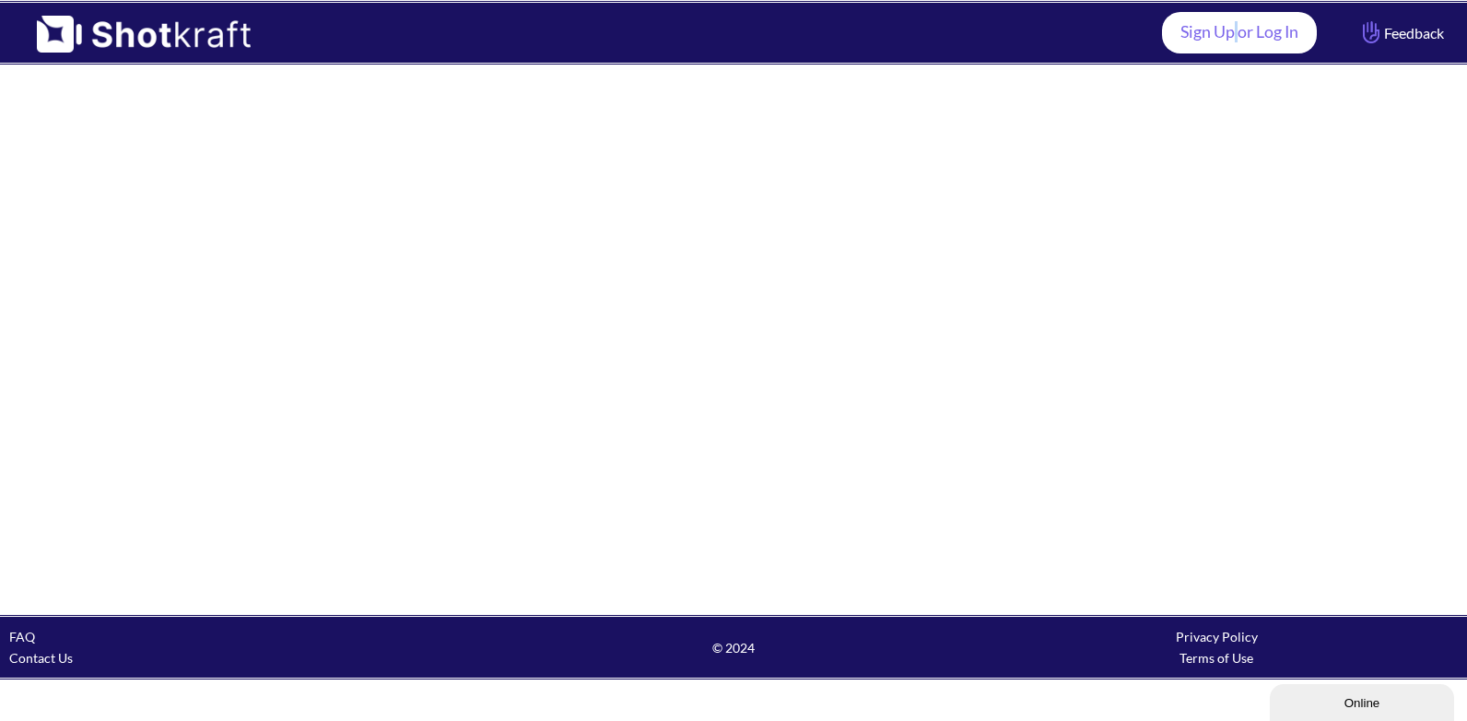
click at [1221, 33] on link "Sign Up or Log In" at bounding box center [1239, 32] width 155 height 41
click at [1184, 36] on link "Sign Up or Log In" at bounding box center [1239, 32] width 155 height 41
click at [1131, 154] on div at bounding box center [733, 339] width 1467 height 548
click at [1220, 35] on link "Sign Up or Log In" at bounding box center [1239, 32] width 155 height 41
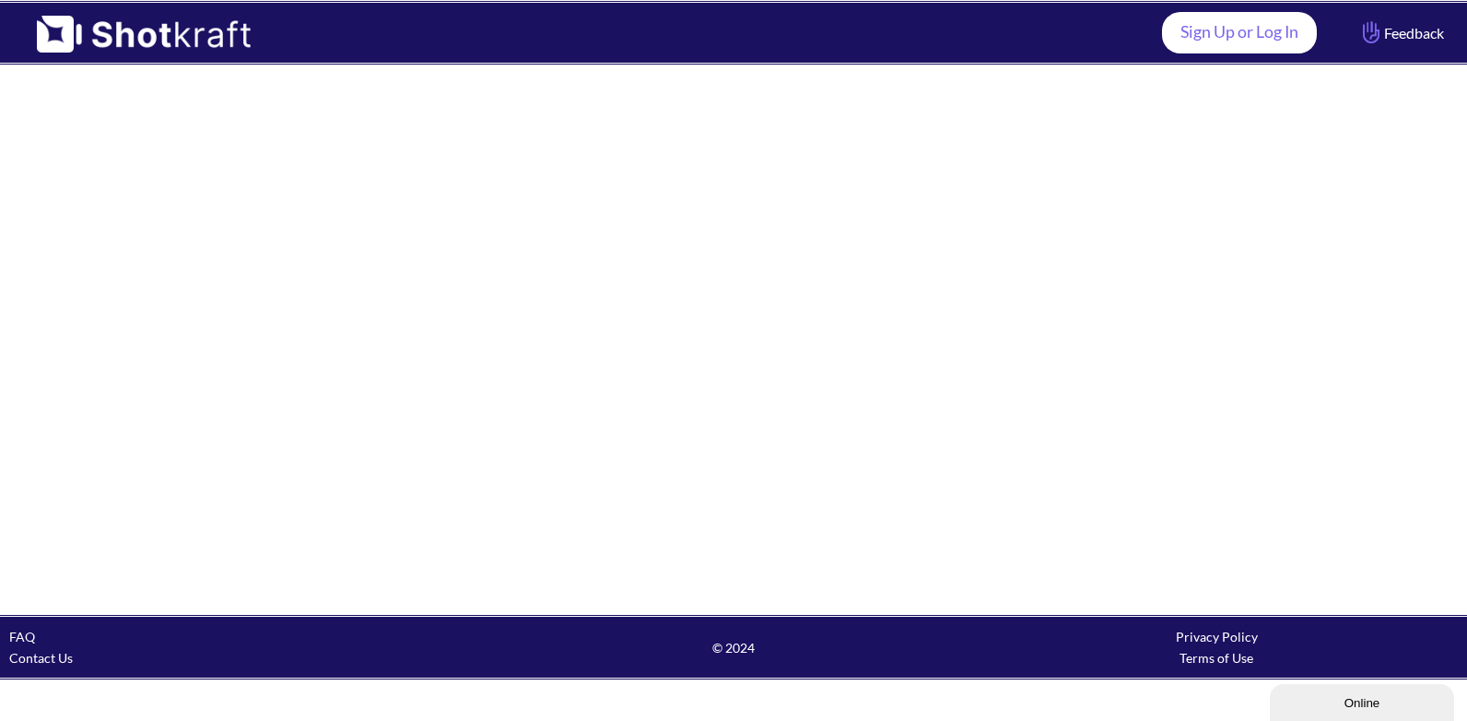
click at [1190, 29] on link "Sign Up or Log In" at bounding box center [1239, 32] width 155 height 41
click at [1218, 32] on link "Sign Up or Log In" at bounding box center [1239, 32] width 155 height 41
click at [1241, 46] on link "Sign Up or Log In" at bounding box center [1239, 32] width 155 height 41
click at [1242, 43] on link "Sign Up or Log In" at bounding box center [1239, 32] width 155 height 41
click at [1243, 41] on link "Sign Up or Log In" at bounding box center [1239, 32] width 155 height 41
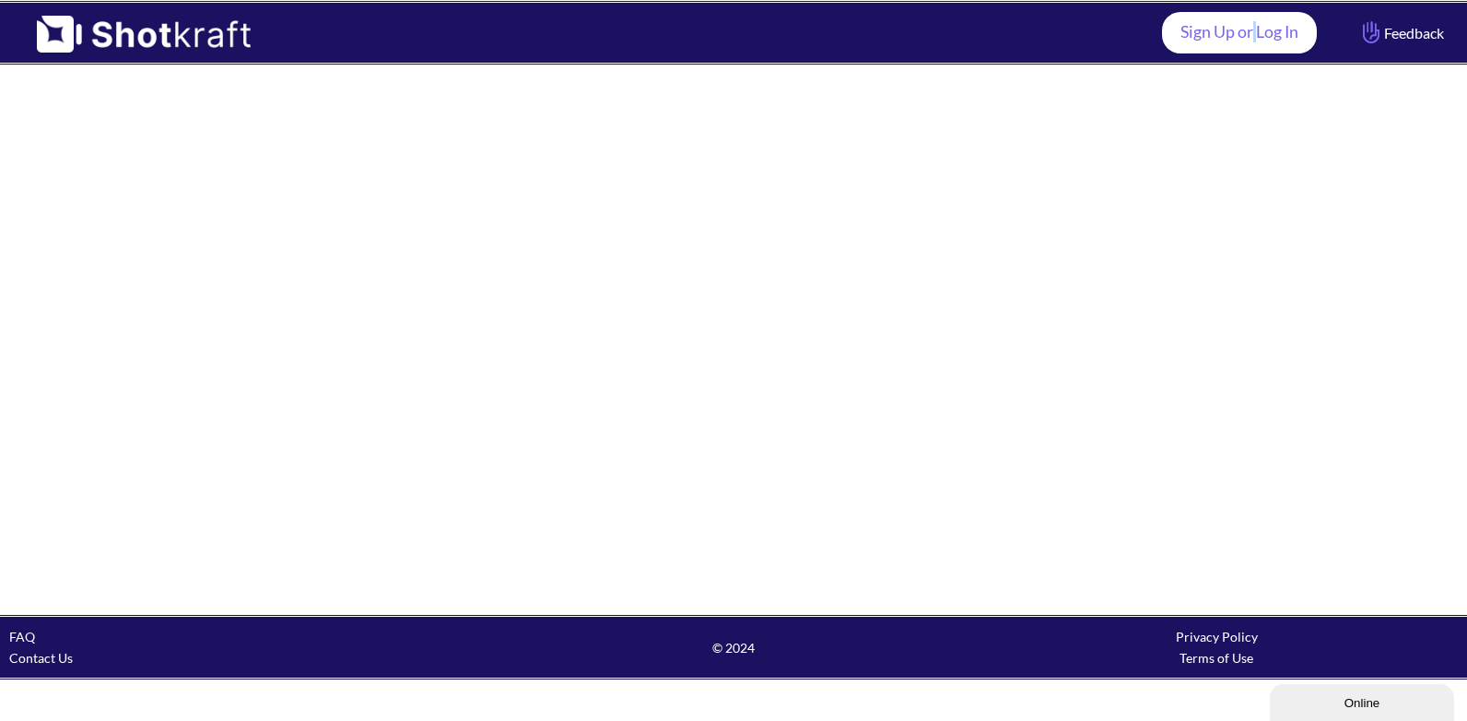
click at [1244, 39] on link "Sign Up or Log In" at bounding box center [1239, 32] width 155 height 41
click at [1245, 38] on link "Sign Up or Log In" at bounding box center [1239, 32] width 155 height 41
drag, startPoint x: 1245, startPoint y: 38, endPoint x: 1185, endPoint y: 101, distance: 87.4
click at [1185, 101] on div at bounding box center [733, 339] width 1467 height 548
click at [1216, 29] on link "Sign Up or Log In" at bounding box center [1239, 32] width 155 height 41
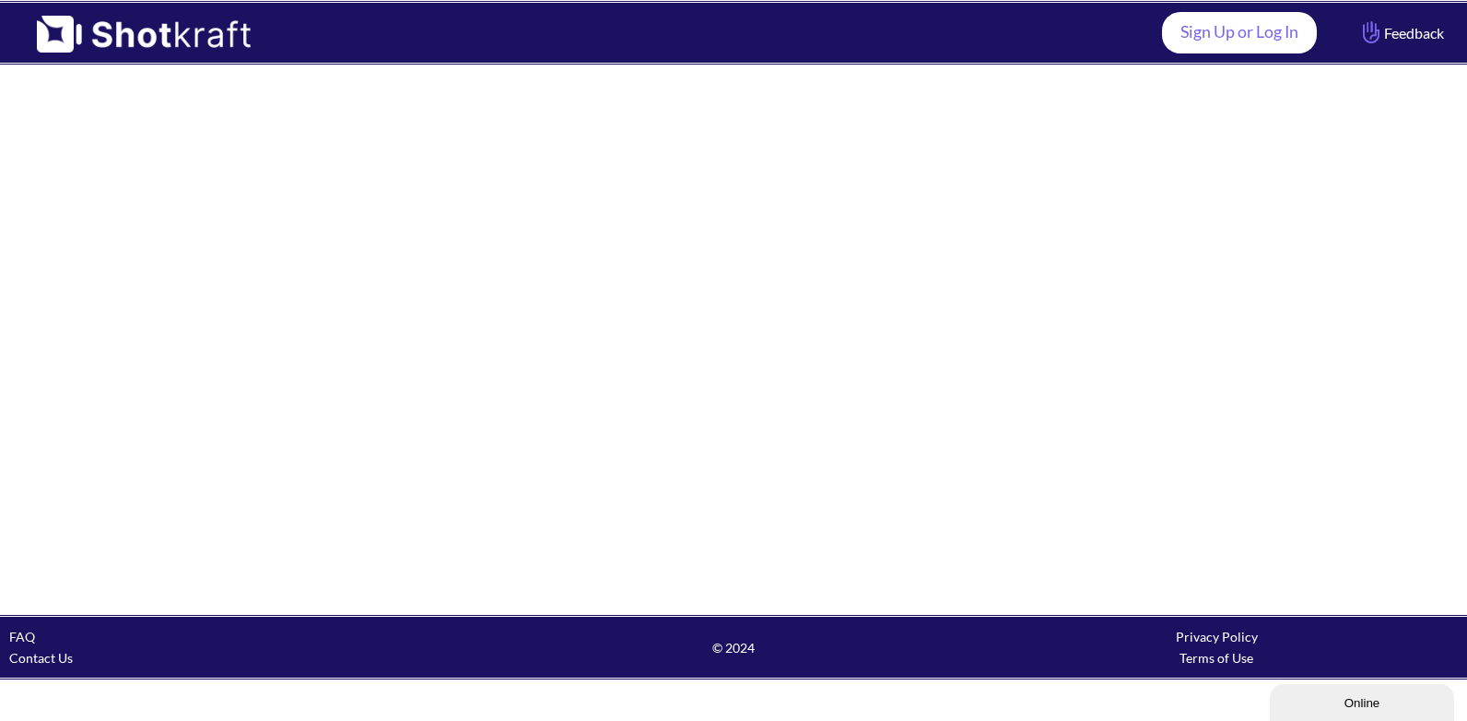
click at [1212, 37] on link "Sign Up or Log In" at bounding box center [1239, 32] width 155 height 41
click at [1213, 37] on link "Sign Up or Log In" at bounding box center [1239, 32] width 155 height 41
drag, startPoint x: 1213, startPoint y: 37, endPoint x: 1176, endPoint y: 144, distance: 113.1
click at [1176, 144] on div at bounding box center [733, 339] width 1467 height 548
